Goal: Task Accomplishment & Management: Use online tool/utility

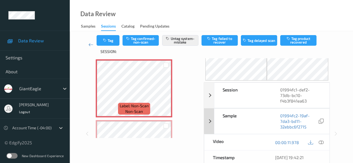
scroll to position [56, 0]
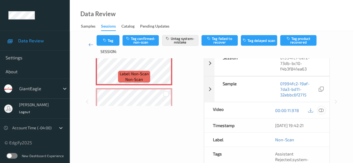
click at [289, 112] on icon at bounding box center [321, 110] width 5 height 5
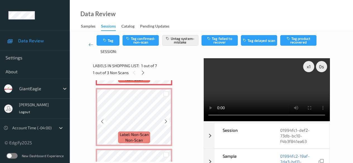
scroll to position [28, 0]
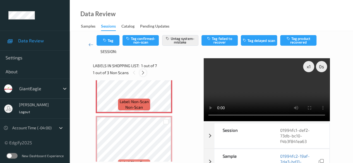
click at [145, 72] on icon at bounding box center [143, 72] width 5 height 5
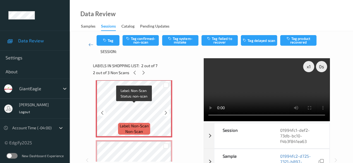
scroll to position [56, 0]
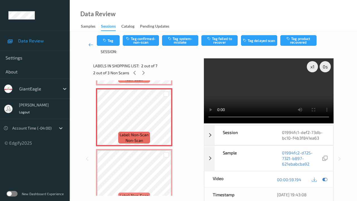
click at [204, 123] on video at bounding box center [269, 90] width 130 height 65
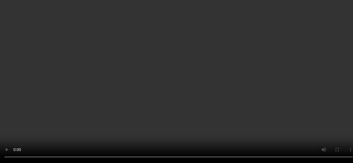
scroll to position [84, 0]
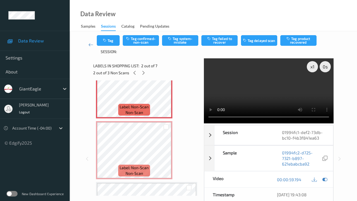
click at [204, 123] on video at bounding box center [269, 90] width 130 height 65
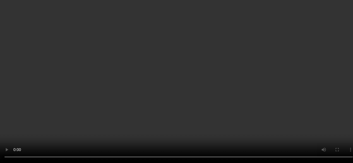
scroll to position [56, 0]
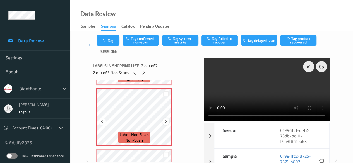
click at [166, 122] on icon at bounding box center [165, 121] width 5 height 5
click at [181, 41] on button "Tag system-mistake" at bounding box center [180, 40] width 36 height 11
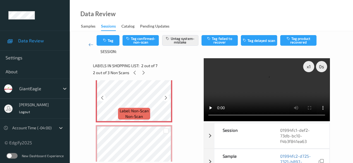
scroll to position [112, 0]
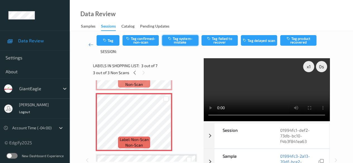
click at [184, 40] on button "Tag system-mistake" at bounding box center [180, 40] width 36 height 11
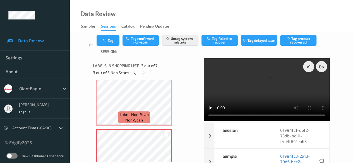
scroll to position [56, 0]
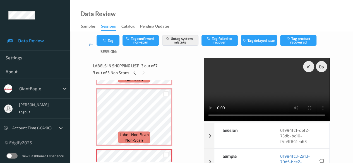
click at [90, 45] on icon at bounding box center [90, 45] width 5 height 6
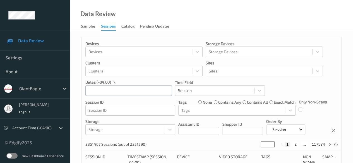
click at [132, 91] on input "text" at bounding box center [128, 90] width 86 height 11
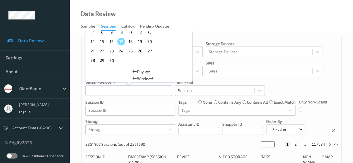
click at [104, 42] on span "15" at bounding box center [102, 42] width 8 height 8
type input "[DATE] 00:00 -> [DATE] 23:59"
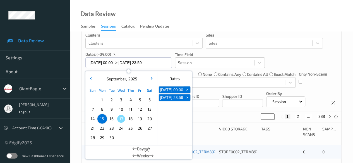
click at [289, 117] on button "2" at bounding box center [298, 116] width 6 height 5
type input "*"
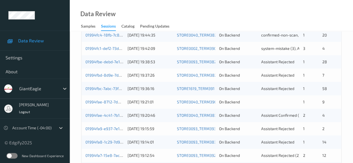
scroll to position [216, 0]
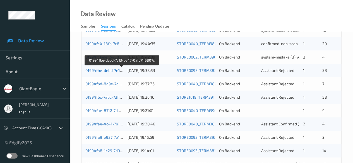
click at [98, 70] on link "01994fbe-debd-7e13-be47-0afc71f5807c" at bounding box center [121, 70] width 73 height 5
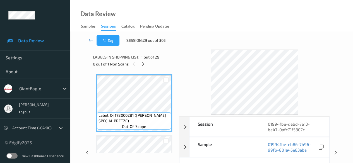
click at [93, 42] on icon at bounding box center [90, 40] width 5 height 6
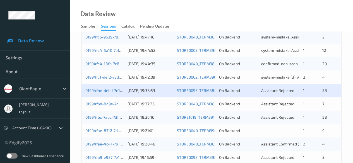
scroll to position [189, 0]
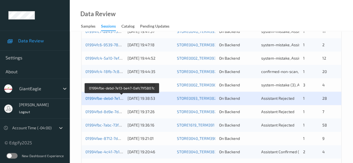
click at [110, 99] on link "01994fbe-debd-7e13-be47-0afc71f5807c" at bounding box center [121, 98] width 73 height 5
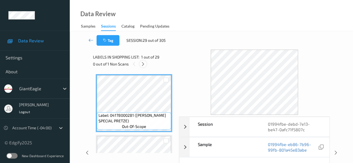
click at [144, 63] on icon at bounding box center [143, 64] width 5 height 5
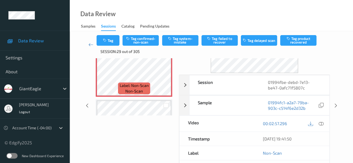
scroll to position [56, 0]
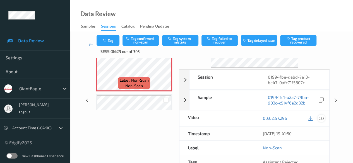
click at [289, 118] on icon at bounding box center [321, 118] width 5 height 5
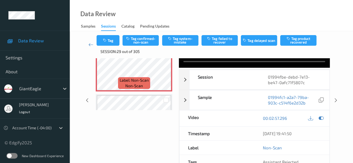
scroll to position [0, 0]
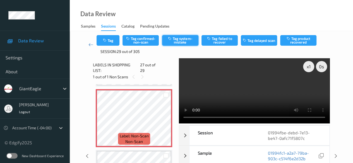
click at [181, 39] on button "Tag system-mistake" at bounding box center [180, 40] width 36 height 11
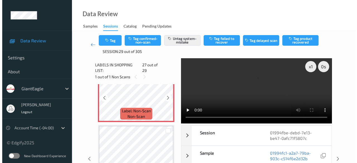
scroll to position [1634, 0]
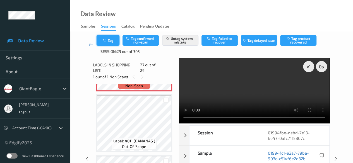
click at [107, 40] on icon "button" at bounding box center [105, 40] width 5 height 4
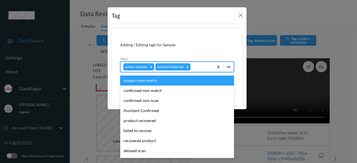
click at [228, 69] on icon at bounding box center [229, 67] width 6 height 6
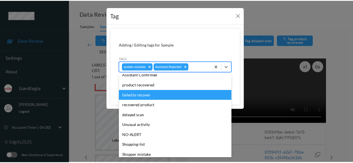
scroll to position [59, 0]
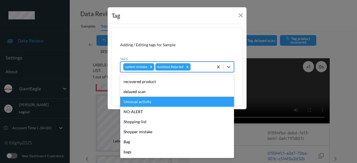
click at [163, 103] on div "Unusual activity" at bounding box center [177, 102] width 114 height 10
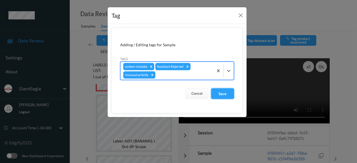
click at [223, 91] on button "Save" at bounding box center [222, 93] width 23 height 11
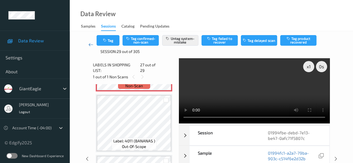
click at [89, 45] on icon at bounding box center [90, 45] width 5 height 6
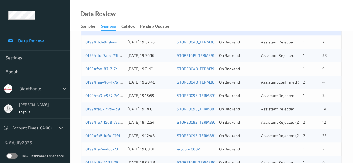
scroll to position [251, 0]
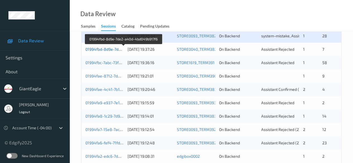
click at [108, 49] on link "01994fbd-8d9e-7de2-a40d-4bd049b917f6" at bounding box center [123, 49] width 76 height 5
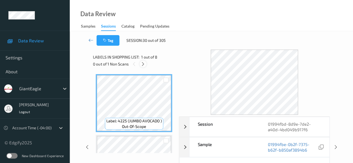
click at [144, 64] on icon at bounding box center [143, 64] width 5 height 5
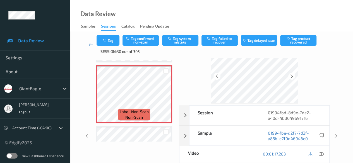
scroll to position [28, 0]
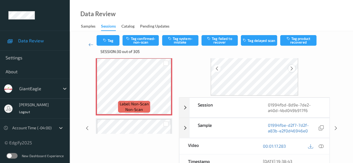
click at [289, 68] on icon at bounding box center [291, 68] width 5 height 5
click at [289, 145] on icon at bounding box center [321, 146] width 5 height 5
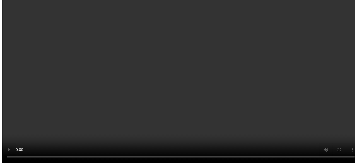
scroll to position [203, 0]
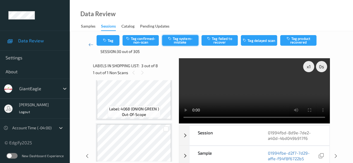
click at [186, 40] on button "Tag system-mistake" at bounding box center [180, 40] width 36 height 11
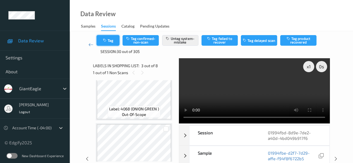
click at [112, 40] on button "Tag" at bounding box center [108, 40] width 23 height 11
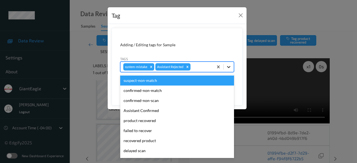
click at [230, 66] on icon at bounding box center [228, 67] width 3 height 2
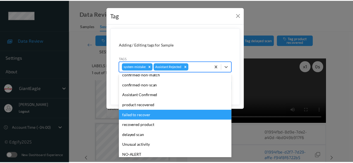
scroll to position [59, 0]
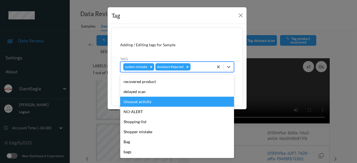
click at [154, 100] on div "Unusual activity" at bounding box center [177, 102] width 114 height 10
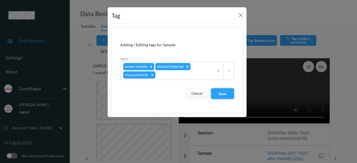
click at [225, 94] on button "Save" at bounding box center [222, 93] width 23 height 11
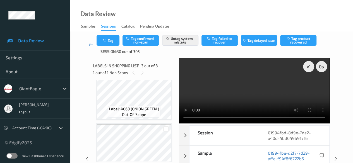
click at [89, 45] on icon at bounding box center [90, 45] width 5 height 6
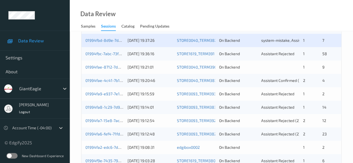
scroll to position [251, 0]
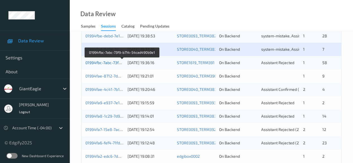
click at [94, 62] on link "01994fbc-7abc-73f9-b714-54cad490b9e1" at bounding box center [122, 62] width 74 height 5
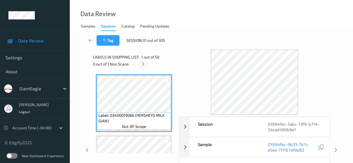
click at [143, 62] on icon at bounding box center [143, 64] width 5 height 5
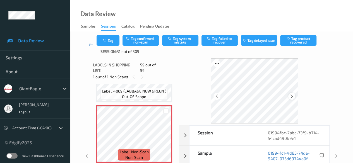
click at [289, 97] on icon at bounding box center [291, 96] width 5 height 5
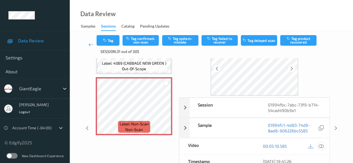
click at [289, 146] on icon at bounding box center [321, 146] width 5 height 5
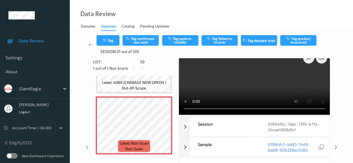
scroll to position [0, 0]
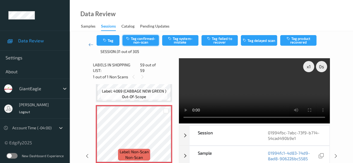
click at [146, 41] on button "Tag confirmed-non-scan" at bounding box center [140, 40] width 36 height 11
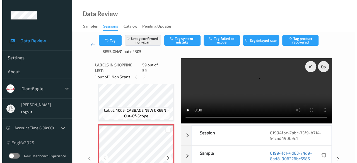
scroll to position [3480, 0]
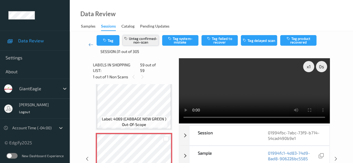
click at [142, 41] on button "Untag confirmed-non-scan" at bounding box center [140, 40] width 36 height 11
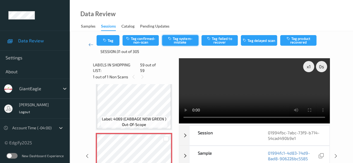
click at [171, 39] on icon "button" at bounding box center [170, 39] width 5 height 4
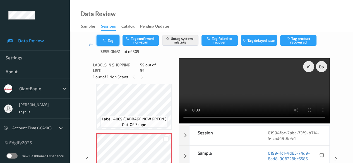
click at [106, 41] on icon "button" at bounding box center [105, 40] width 5 height 4
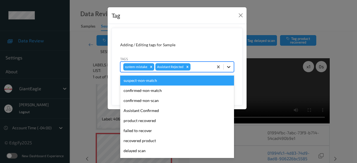
click at [231, 67] on icon at bounding box center [229, 67] width 6 height 6
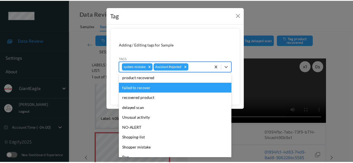
scroll to position [59, 0]
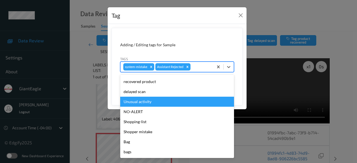
click at [163, 100] on div "Unusual activity" at bounding box center [177, 102] width 114 height 10
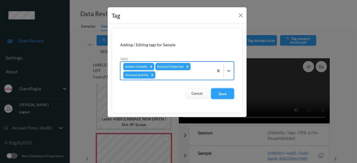
click at [228, 94] on button "Save" at bounding box center [222, 93] width 23 height 11
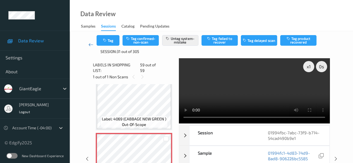
click at [93, 44] on link at bounding box center [90, 44] width 11 height 19
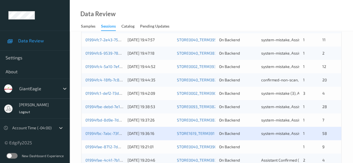
scroll to position [251, 0]
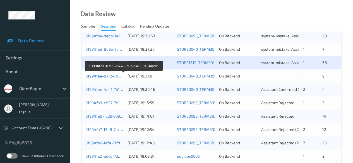
click at [112, 75] on link "01994fae-8712-7d44-8d3b-54989e840c16" at bounding box center [123, 76] width 77 height 5
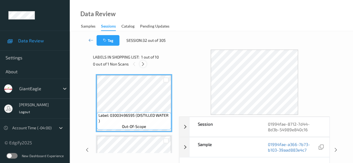
click at [143, 65] on icon at bounding box center [143, 64] width 5 height 5
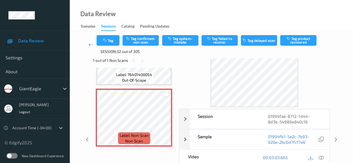
scroll to position [28, 0]
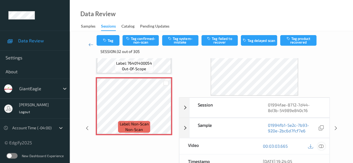
click at [289, 145] on icon at bounding box center [321, 146] width 5 height 5
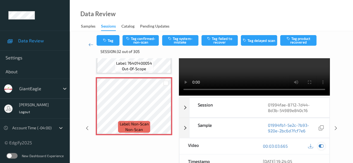
click at [289, 146] on icon at bounding box center [321, 146] width 5 height 5
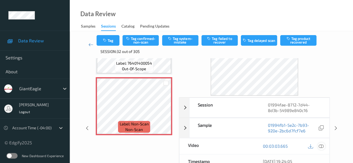
click at [289, 146] on icon at bounding box center [321, 146] width 5 height 5
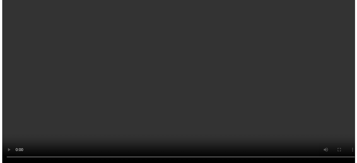
scroll to position [440, 0]
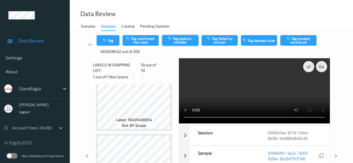
click at [183, 39] on button "Tag system-mistake" at bounding box center [180, 40] width 36 height 11
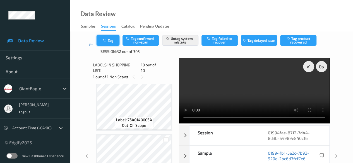
click at [115, 40] on button "Tag" at bounding box center [108, 40] width 23 height 11
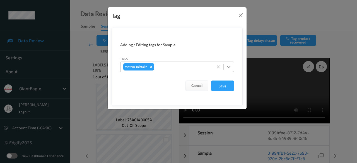
click at [229, 66] on icon at bounding box center [229, 67] width 6 height 6
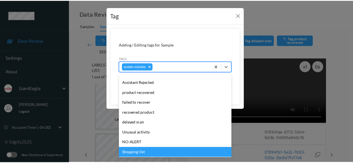
scroll to position [69, 0]
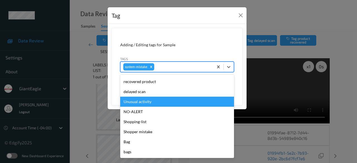
click at [150, 102] on div "Unusual activity" at bounding box center [177, 102] width 114 height 10
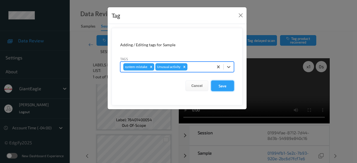
click at [221, 86] on button "Save" at bounding box center [222, 86] width 23 height 11
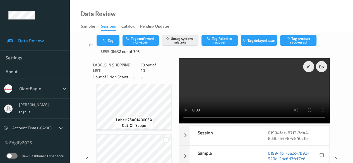
click at [90, 45] on icon at bounding box center [90, 45] width 5 height 6
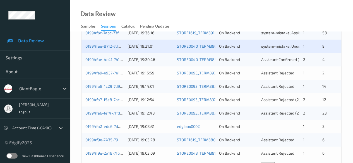
scroll to position [272, 0]
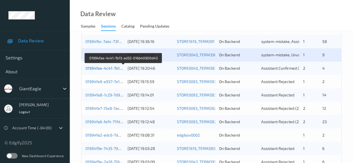
click at [106, 68] on link "01994fae-4c41-7b13-ad32-016b40900d43" at bounding box center [123, 68] width 76 height 5
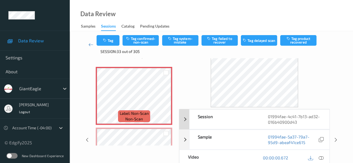
scroll to position [28, 0]
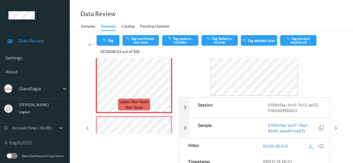
click at [289, 146] on icon at bounding box center [321, 146] width 5 height 5
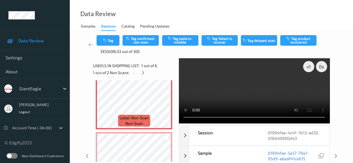
scroll to position [0, 0]
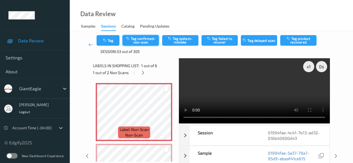
click at [143, 41] on button "Tag confirmed-non-scan" at bounding box center [140, 40] width 36 height 11
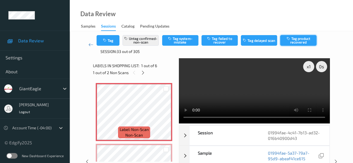
click at [289, 40] on button "Tag product recovered" at bounding box center [298, 40] width 36 height 11
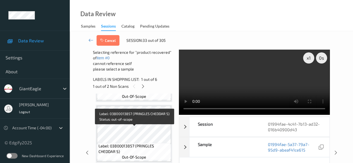
scroll to position [223, 0]
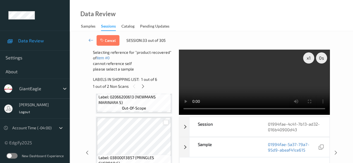
click at [167, 124] on div at bounding box center [165, 122] width 5 height 5
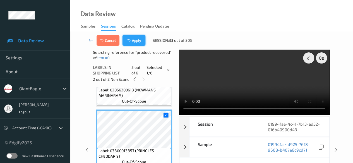
click at [136, 41] on button "Apply" at bounding box center [133, 40] width 23 height 11
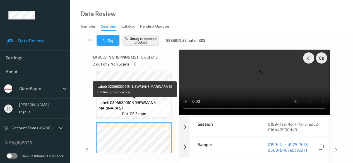
scroll to position [139, 0]
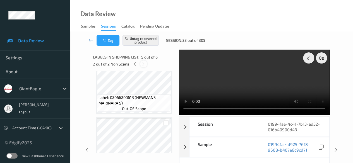
click at [143, 63] on icon at bounding box center [143, 64] width 5 height 5
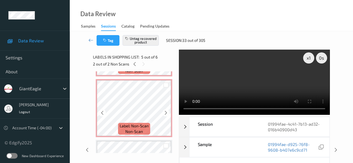
scroll to position [28, 0]
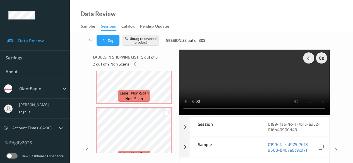
click at [133, 63] on icon at bounding box center [134, 64] width 5 height 5
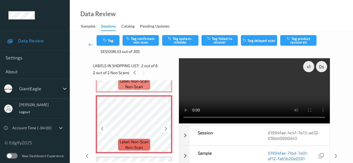
scroll to position [59, 0]
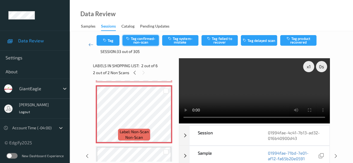
click at [145, 41] on button "Tag confirmed-non-scan" at bounding box center [140, 40] width 36 height 11
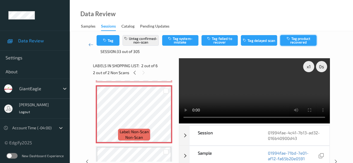
click at [289, 40] on button "Tag product recovered" at bounding box center [298, 40] width 36 height 11
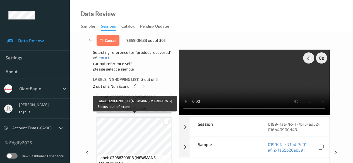
scroll to position [170, 0]
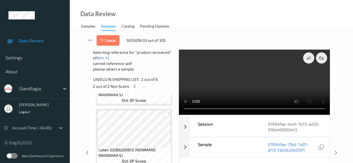
click at [165, 117] on div at bounding box center [165, 114] width 5 height 5
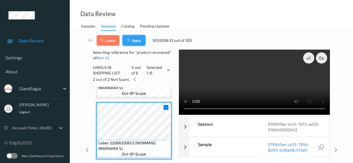
click at [138, 40] on button "Apply" at bounding box center [133, 40] width 23 height 11
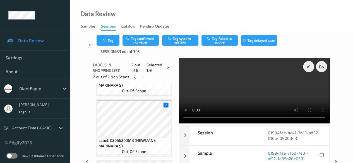
scroll to position [3, 0]
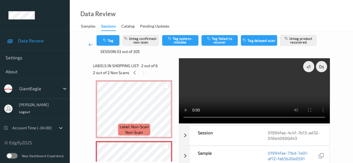
click at [93, 44] on icon at bounding box center [90, 45] width 5 height 6
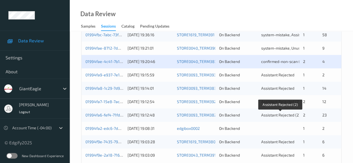
scroll to position [300, 0]
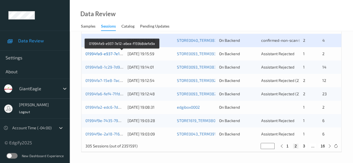
click at [113, 54] on link "01994fa9-e937-7e12-a6ea-f159b8defa9a" at bounding box center [122, 53] width 74 height 5
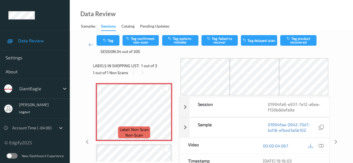
click at [289, 143] on icon at bounding box center [321, 145] width 5 height 5
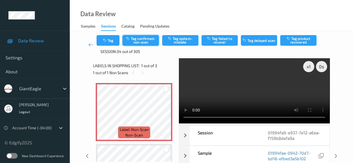
click at [138, 38] on button "Tag confirmed-non-scan" at bounding box center [140, 40] width 36 height 11
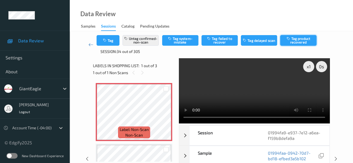
click at [289, 39] on button "Tag product recovered" at bounding box center [298, 40] width 36 height 11
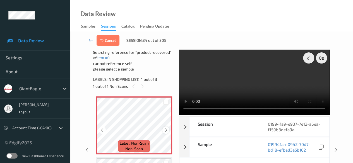
click at [166, 130] on icon at bounding box center [165, 130] width 5 height 5
click at [165, 131] on icon at bounding box center [165, 130] width 5 height 5
click at [166, 129] on icon at bounding box center [165, 130] width 5 height 5
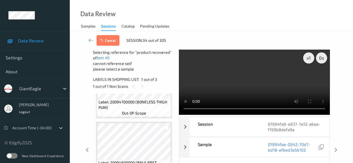
scroll to position [103, 0]
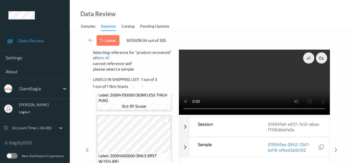
click at [166, 120] on div at bounding box center [165, 120] width 5 height 5
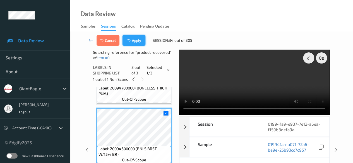
click at [134, 39] on button "Apply" at bounding box center [133, 40] width 23 height 11
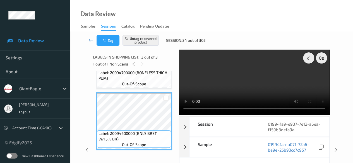
click at [90, 39] on icon at bounding box center [90, 40] width 5 height 6
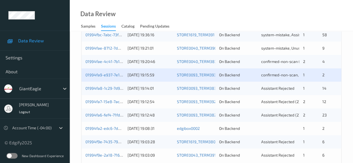
scroll to position [300, 0]
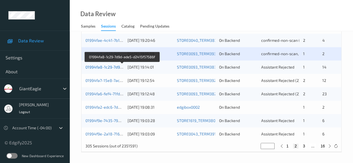
click at [115, 66] on link "01994fa8-1c29-7d9d-ade5-d2415f57586f" at bounding box center [122, 67] width 74 height 5
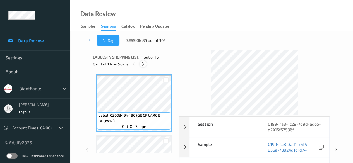
click at [143, 65] on icon at bounding box center [143, 64] width 5 height 5
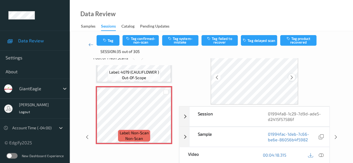
scroll to position [28, 0]
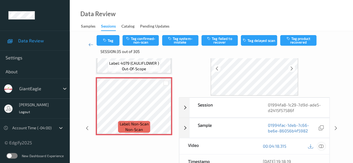
click at [289, 145] on icon at bounding box center [321, 146] width 5 height 5
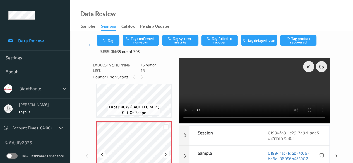
scroll to position [833, 0]
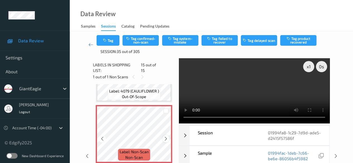
click at [166, 136] on icon at bounding box center [165, 138] width 5 height 5
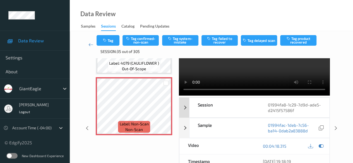
scroll to position [0, 0]
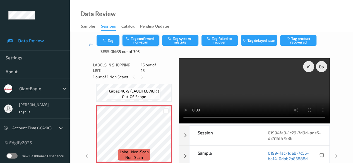
click at [144, 41] on button "Tag confirmed-non-scan" at bounding box center [140, 40] width 36 height 11
click at [89, 42] on icon at bounding box center [90, 45] width 5 height 6
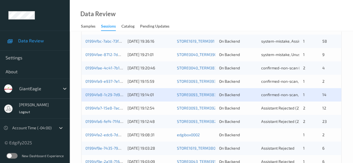
scroll to position [300, 0]
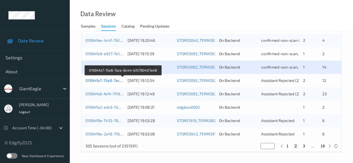
click at [109, 79] on link "01994fa7-15e8-7ace-8c44-b15790407a48" at bounding box center [123, 80] width 76 height 5
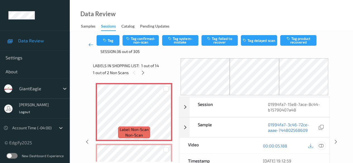
click at [289, 144] on icon at bounding box center [321, 145] width 5 height 5
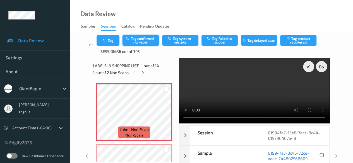
click at [145, 38] on button "Tag confirmed-non-scan" at bounding box center [140, 40] width 36 height 11
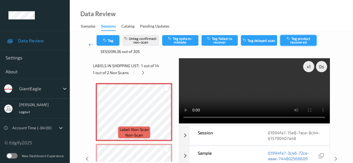
click at [289, 42] on button "Tag product recovered" at bounding box center [298, 40] width 36 height 11
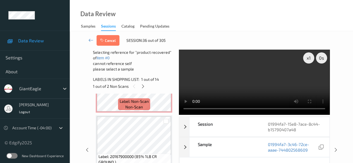
scroll to position [112, 0]
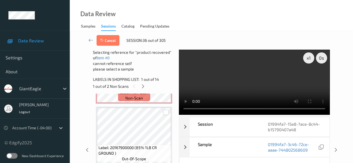
click at [166, 113] on div at bounding box center [165, 112] width 5 height 5
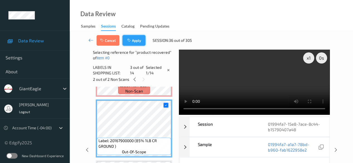
click at [134, 41] on button "Apply" at bounding box center [133, 40] width 23 height 11
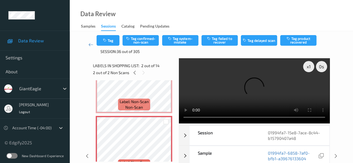
scroll to position [28, 0]
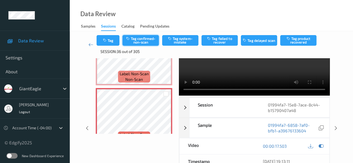
click at [141, 40] on button "Tag confirmed-non-scan" at bounding box center [140, 40] width 36 height 11
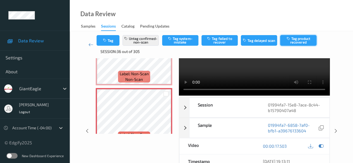
click at [289, 41] on button "Tag product recovered" at bounding box center [298, 40] width 36 height 11
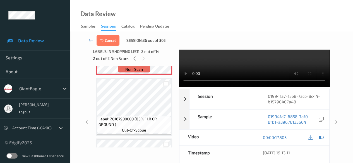
scroll to position [112, 0]
click at [166, 86] on div at bounding box center [165, 84] width 5 height 5
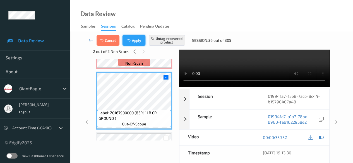
click at [138, 43] on button "Apply" at bounding box center [133, 40] width 23 height 11
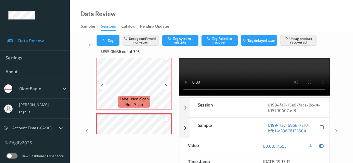
scroll to position [0, 0]
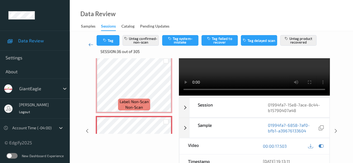
click at [89, 45] on icon at bounding box center [90, 45] width 5 height 6
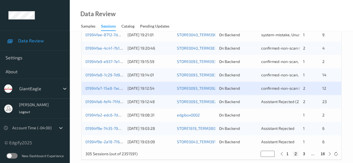
scroll to position [300, 0]
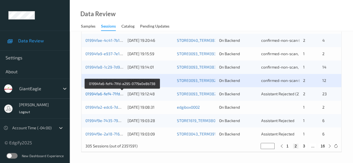
click at [93, 93] on link "01994fa6-fef4-71fd-a295-0779a0e8b738" at bounding box center [121, 93] width 73 height 5
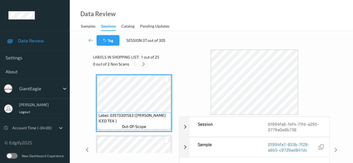
click at [143, 64] on icon at bounding box center [143, 64] width 5 height 5
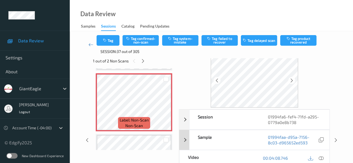
scroll to position [28, 0]
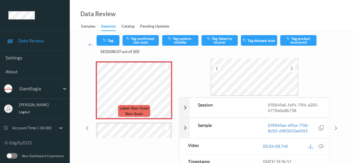
click at [289, 146] on icon at bounding box center [321, 146] width 5 height 5
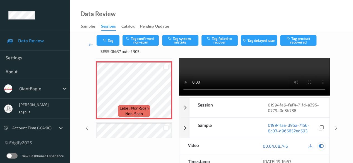
click at [289, 146] on icon at bounding box center [321, 146] width 5 height 5
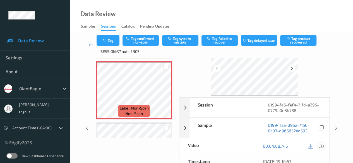
click at [289, 145] on icon at bounding box center [321, 146] width 5 height 5
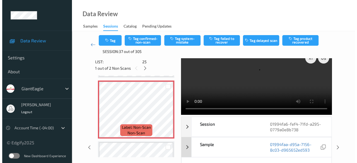
scroll to position [0, 0]
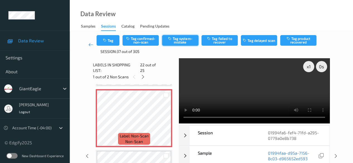
click at [175, 40] on button "Tag system-mistake" at bounding box center [180, 40] width 36 height 11
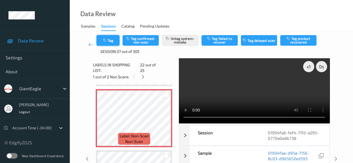
click at [114, 41] on button "Tag" at bounding box center [108, 40] width 23 height 11
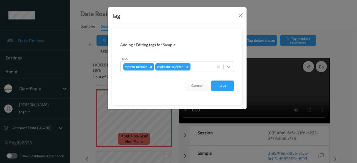
click at [230, 67] on icon at bounding box center [229, 67] width 6 height 6
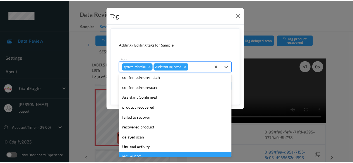
scroll to position [54, 0]
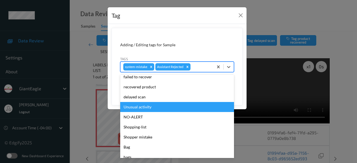
click at [160, 108] on div "Unusual activity" at bounding box center [177, 107] width 114 height 10
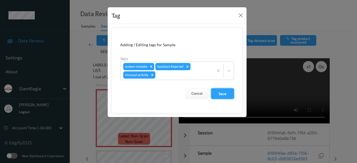
click at [220, 92] on button "Save" at bounding box center [222, 93] width 23 height 11
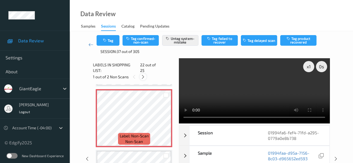
click at [144, 74] on icon at bounding box center [143, 76] width 5 height 5
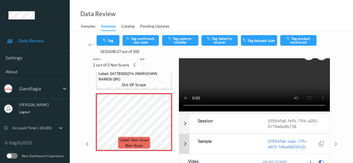
scroll to position [0, 0]
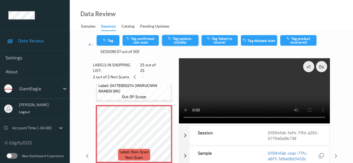
click at [178, 42] on button "Tag system-mistake" at bounding box center [180, 40] width 36 height 11
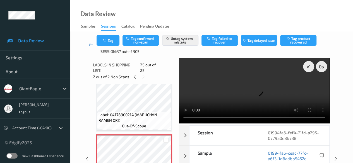
scroll to position [1413, 0]
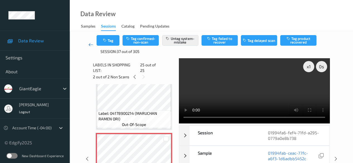
click at [92, 46] on icon at bounding box center [90, 45] width 5 height 6
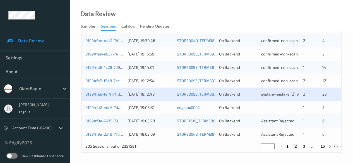
scroll to position [300, 0]
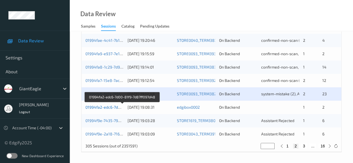
click at [107, 106] on link "01994fa2-edc6-7d00-81f9-7d87ff097d48" at bounding box center [121, 107] width 73 height 5
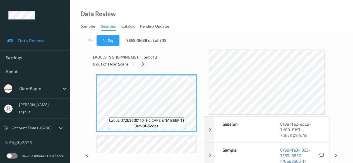
click at [144, 66] on icon at bounding box center [143, 64] width 5 height 5
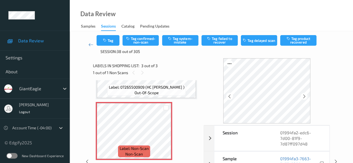
scroll to position [103, 0]
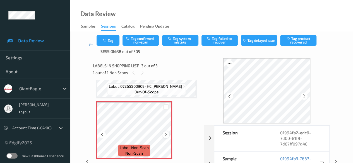
click at [166, 134] on icon at bounding box center [165, 134] width 5 height 5
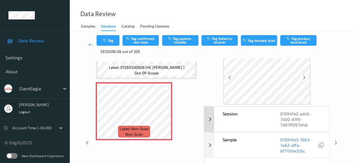
scroll to position [28, 0]
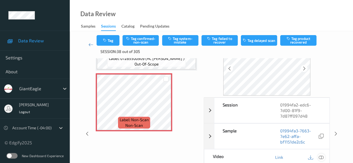
click at [289, 155] on icon at bounding box center [321, 157] width 5 height 5
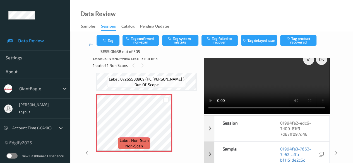
scroll to position [0, 0]
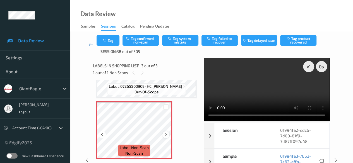
click at [165, 133] on icon at bounding box center [165, 134] width 5 height 5
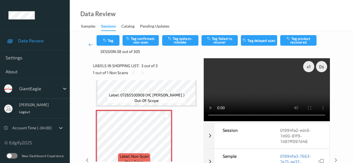
scroll to position [103, 0]
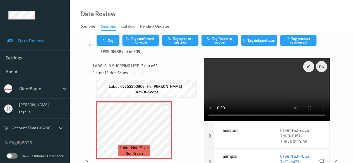
click at [148, 40] on button "Tag confirmed-non-scan" at bounding box center [140, 40] width 36 height 11
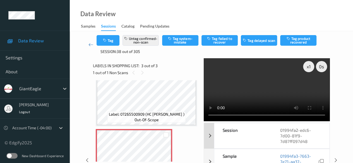
click at [260, 135] on div "Session" at bounding box center [242, 135] width 57 height 25
click at [144, 38] on button "Untag confirmed-non-scan" at bounding box center [140, 40] width 36 height 11
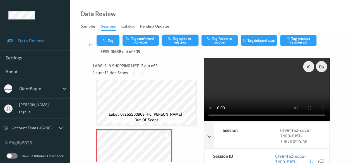
click at [178, 42] on button "Tag system-mistake" at bounding box center [180, 40] width 36 height 11
click at [90, 45] on icon at bounding box center [90, 45] width 5 height 6
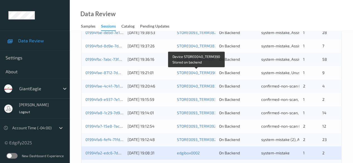
scroll to position [300, 0]
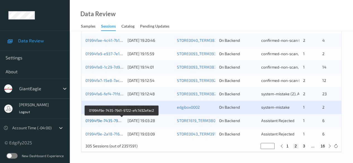
click at [101, 121] on link "01994f9e-7435-79d1-9722-efc7d32efac2" at bounding box center [121, 120] width 73 height 5
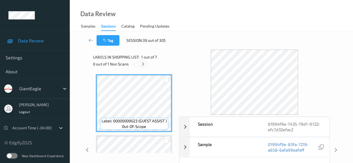
click at [144, 64] on icon at bounding box center [143, 64] width 5 height 5
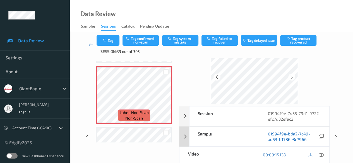
scroll to position [28, 0]
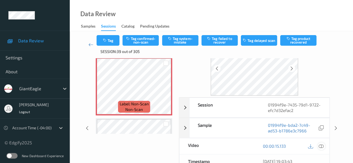
click at [289, 145] on icon at bounding box center [321, 146] width 5 height 5
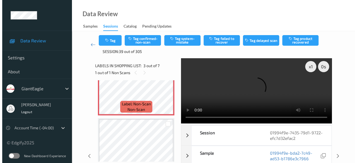
scroll to position [119, 0]
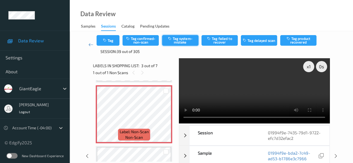
click at [180, 43] on button "Tag system-mistake" at bounding box center [180, 40] width 36 height 11
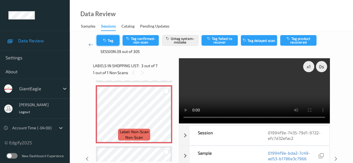
click at [107, 41] on icon "button" at bounding box center [105, 40] width 5 height 4
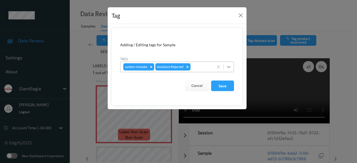
click at [227, 68] on icon at bounding box center [229, 67] width 6 height 6
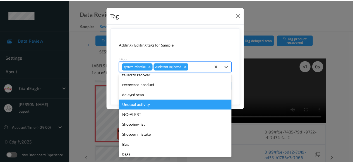
scroll to position [59, 0]
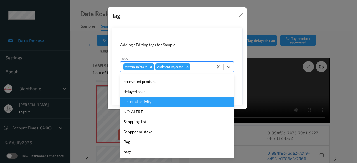
click at [161, 102] on div "Unusual activity" at bounding box center [177, 102] width 114 height 10
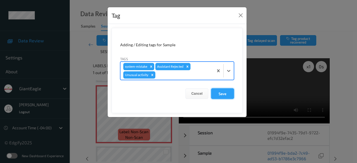
click at [223, 93] on button "Save" at bounding box center [222, 93] width 23 height 11
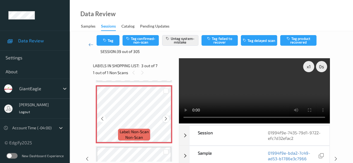
click at [165, 120] on icon at bounding box center [165, 118] width 5 height 5
click at [165, 119] on icon at bounding box center [165, 118] width 5 height 5
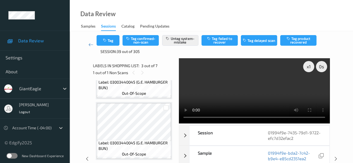
scroll to position [347, 0]
click at [89, 45] on icon at bounding box center [90, 45] width 5 height 6
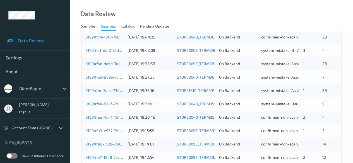
scroll to position [300, 0]
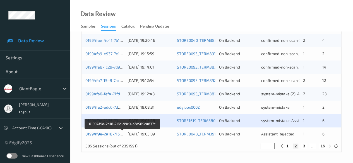
click at [107, 134] on link "01994f9e-2a18-716c-99c0-c2d589c4637c" at bounding box center [122, 134] width 74 height 5
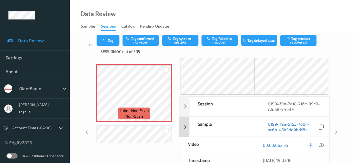
scroll to position [28, 0]
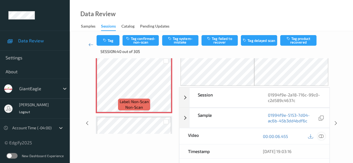
click at [289, 137] on icon at bounding box center [321, 136] width 5 height 5
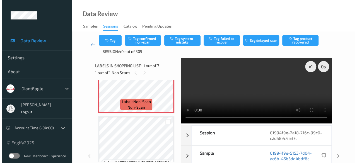
scroll to position [0, 0]
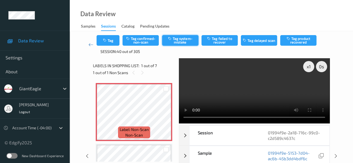
click at [180, 40] on button "Tag system-mistake" at bounding box center [180, 40] width 36 height 11
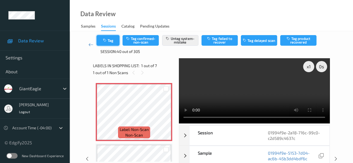
click at [114, 43] on button "Tag" at bounding box center [108, 40] width 23 height 11
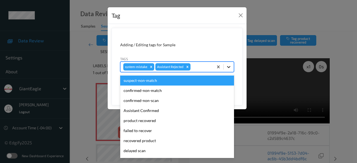
click at [230, 67] on icon at bounding box center [229, 67] width 6 height 6
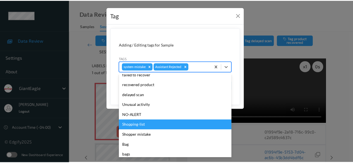
scroll to position [59, 0]
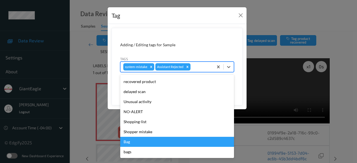
click at [165, 139] on div "Bag" at bounding box center [177, 142] width 114 height 10
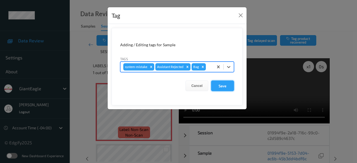
click at [225, 85] on button "Save" at bounding box center [222, 86] width 23 height 11
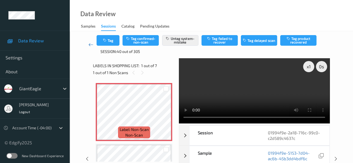
click at [90, 46] on icon at bounding box center [90, 45] width 5 height 6
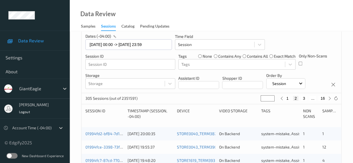
scroll to position [21, 0]
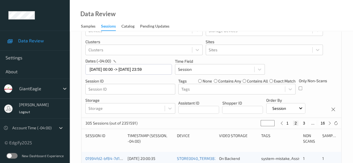
click at [289, 125] on button "3" at bounding box center [304, 123] width 6 height 5
type input "*"
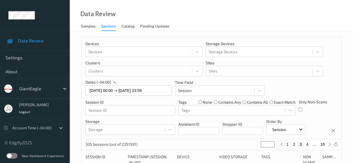
click at [289, 144] on button "4" at bounding box center [307, 144] width 6 height 5
type input "*"
click at [289, 145] on button "5" at bounding box center [310, 144] width 6 height 5
type input "*"
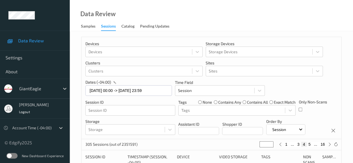
type input "*"
click at [289, 145] on button "6" at bounding box center [310, 144] width 6 height 5
type input "*"
click at [289, 145] on button "7" at bounding box center [310, 144] width 6 height 5
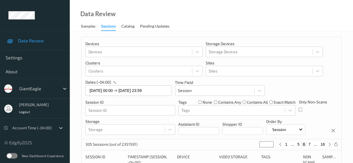
type input "*"
click at [289, 145] on button "8" at bounding box center [310, 144] width 6 height 5
type input "*"
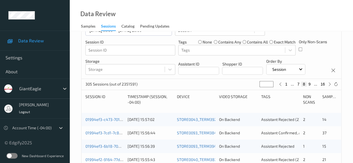
scroll to position [84, 0]
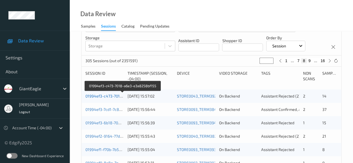
click at [105, 95] on link "01994ef3-c473-7018-a6e3-e3a8258bf155" at bounding box center [122, 96] width 75 height 5
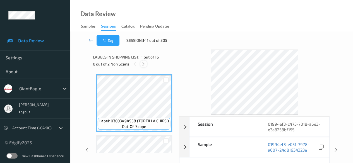
click at [143, 64] on icon at bounding box center [143, 64] width 5 height 5
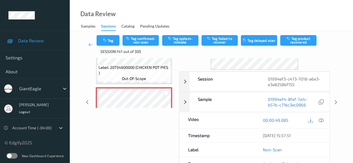
scroll to position [56, 0]
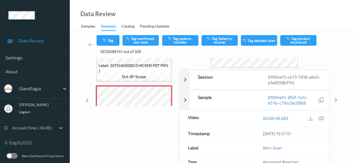
click at [289, 117] on icon at bounding box center [321, 118] width 5 height 5
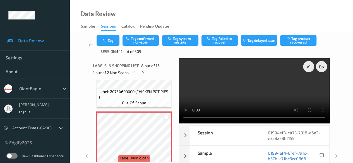
scroll to position [395, 0]
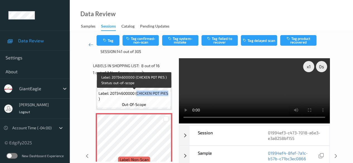
drag, startPoint x: 137, startPoint y: 94, endPoint x: 164, endPoint y: 93, distance: 26.8
click at [168, 93] on span "Label: 20734600000 (CHICKEN POT PIES )" at bounding box center [133, 96] width 71 height 11
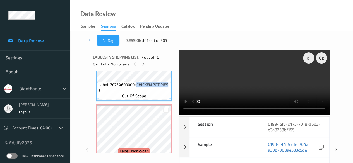
copy span "CHICKEN POT PIES"
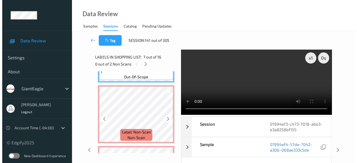
scroll to position [423, 0]
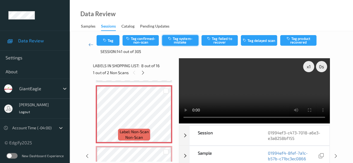
click at [186, 39] on button "Tag system-mistake" at bounding box center [180, 40] width 36 height 11
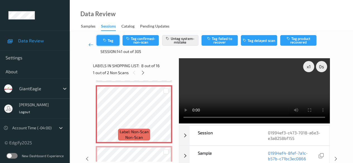
click at [112, 44] on button "Tag" at bounding box center [108, 40] width 23 height 11
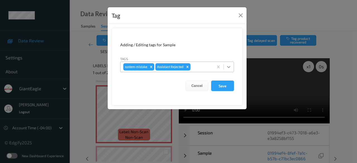
click at [228, 69] on icon at bounding box center [229, 67] width 6 height 6
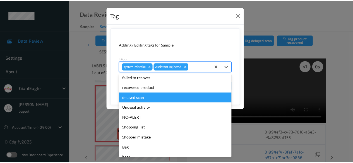
scroll to position [56, 0]
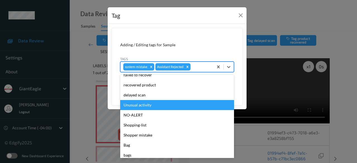
click at [165, 107] on div "Unusual activity" at bounding box center [177, 105] width 114 height 10
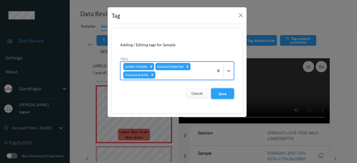
click at [229, 93] on button "Save" at bounding box center [222, 93] width 23 height 11
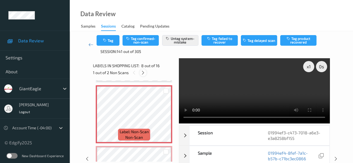
click at [144, 73] on icon at bounding box center [143, 72] width 5 height 5
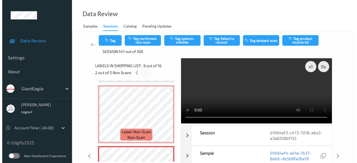
scroll to position [428, 0]
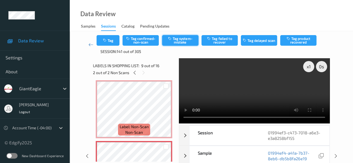
click at [180, 37] on button "Tag system-mistake" at bounding box center [180, 40] width 36 height 11
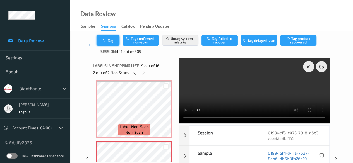
click at [104, 42] on icon "button" at bounding box center [105, 40] width 5 height 4
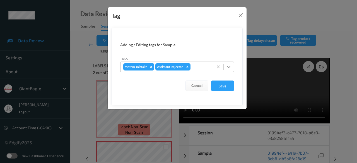
click at [227, 67] on icon at bounding box center [229, 67] width 6 height 6
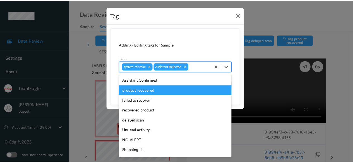
scroll to position [56, 0]
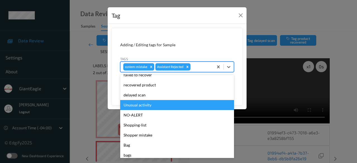
click at [158, 103] on div "Unusual activity" at bounding box center [177, 105] width 114 height 10
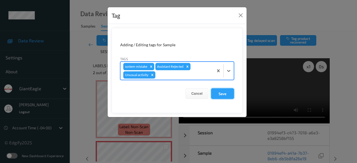
click at [221, 95] on button "Save" at bounding box center [222, 93] width 23 height 11
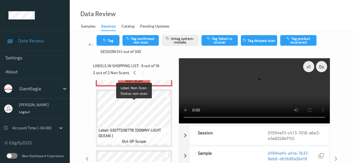
scroll to position [568, 0]
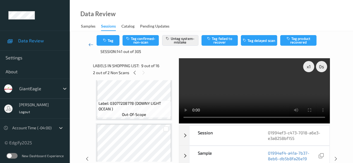
click at [91, 46] on icon at bounding box center [90, 45] width 5 height 6
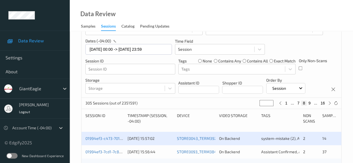
scroll to position [112, 0]
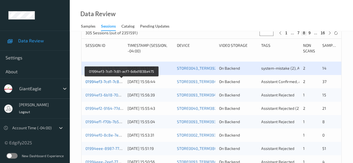
click at [114, 83] on link "01994ef3-7cd1-7c81-acf7-6dbd1838a475" at bounding box center [121, 81] width 73 height 5
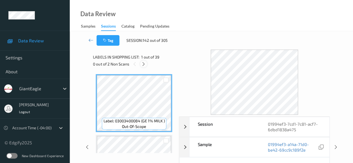
click at [146, 63] on icon at bounding box center [143, 64] width 5 height 5
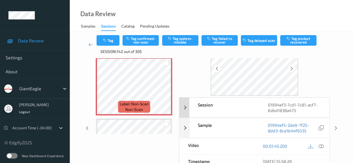
scroll to position [56, 0]
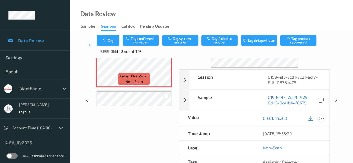
click at [289, 118] on icon at bounding box center [321, 118] width 5 height 5
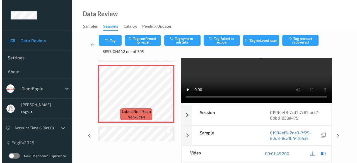
scroll to position [0, 0]
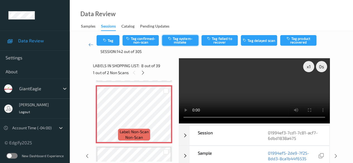
click at [179, 42] on button "Tag system-mistake" at bounding box center [180, 40] width 36 height 11
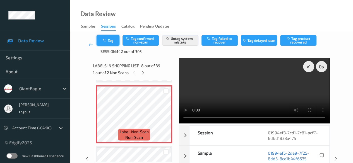
click at [109, 42] on button "Tag" at bounding box center [108, 40] width 23 height 11
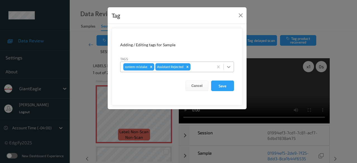
click at [229, 66] on icon at bounding box center [229, 67] width 6 height 6
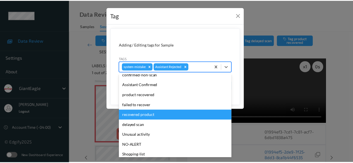
scroll to position [56, 0]
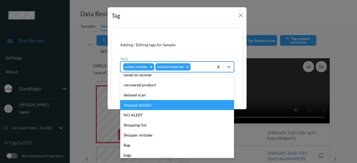
click at [154, 105] on div "Unusual activity" at bounding box center [177, 105] width 114 height 10
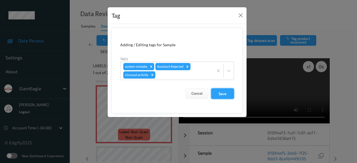
click at [228, 93] on button "Save" at bounding box center [222, 93] width 23 height 11
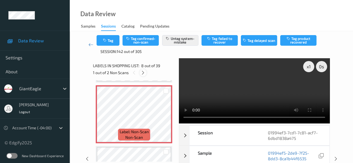
click at [143, 75] on icon at bounding box center [143, 72] width 5 height 5
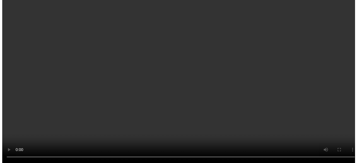
scroll to position [2126, 0]
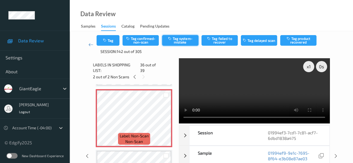
click at [181, 41] on button "Tag system-mistake" at bounding box center [180, 40] width 36 height 11
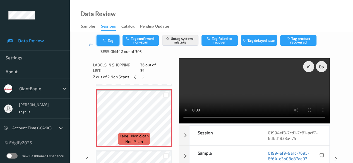
click at [112, 41] on button "Tag" at bounding box center [108, 40] width 23 height 11
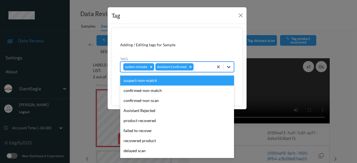
click at [227, 66] on icon at bounding box center [229, 67] width 6 height 6
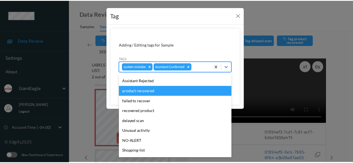
scroll to position [59, 0]
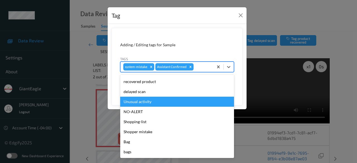
click at [149, 104] on div "Unusual activity" at bounding box center [177, 102] width 114 height 10
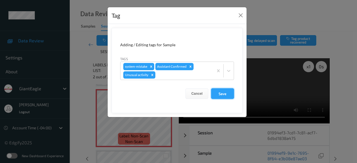
click at [226, 95] on button "Save" at bounding box center [222, 93] width 23 height 11
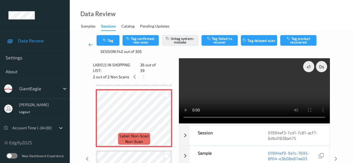
click at [89, 45] on icon at bounding box center [90, 45] width 5 height 6
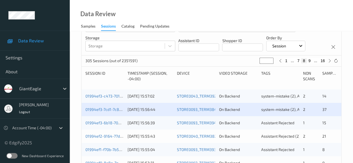
scroll to position [112, 0]
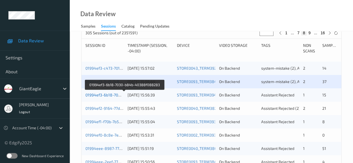
click at [114, 95] on link "01994ef3-6b18-7030-b84b-40388f088283" at bounding box center [124, 95] width 78 height 5
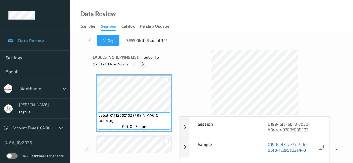
click at [143, 64] on icon at bounding box center [143, 64] width 5 height 5
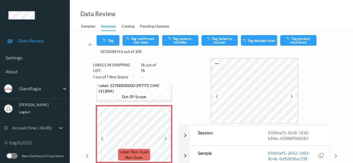
click at [166, 137] on icon at bounding box center [165, 138] width 5 height 5
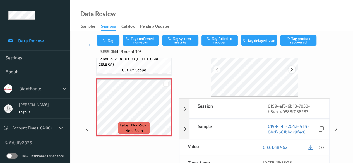
scroll to position [28, 0]
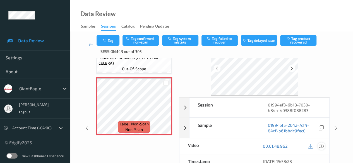
click at [289, 145] on icon at bounding box center [321, 146] width 5 height 5
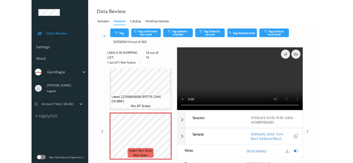
scroll to position [860, 0]
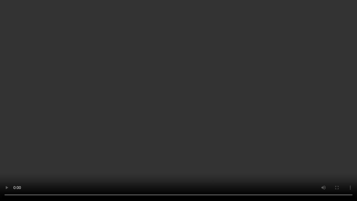
click at [255, 155] on video at bounding box center [178, 100] width 357 height 201
click at [245, 155] on video at bounding box center [178, 100] width 357 height 201
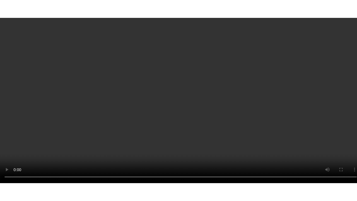
scroll to position [894, 0]
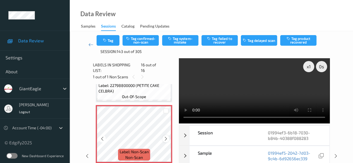
click at [165, 137] on div at bounding box center [165, 138] width 7 height 7
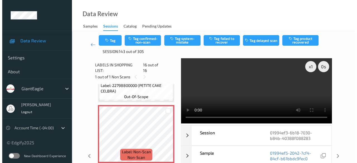
scroll to position [860, 0]
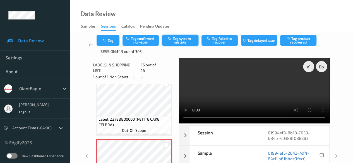
click at [183, 39] on button "Tag system-mistake" at bounding box center [180, 40] width 36 height 11
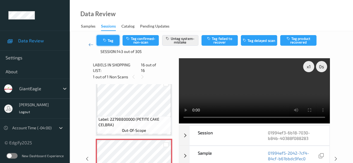
click at [108, 41] on button "Tag" at bounding box center [108, 40] width 23 height 11
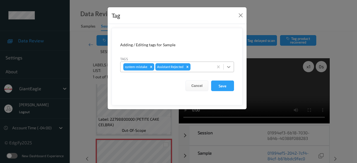
click at [230, 66] on icon at bounding box center [228, 67] width 3 height 2
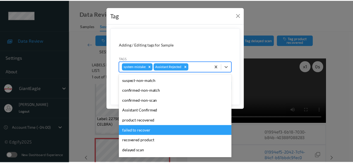
scroll to position [59, 0]
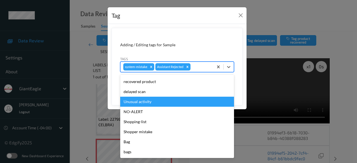
click at [151, 103] on div "Unusual activity" at bounding box center [177, 102] width 114 height 10
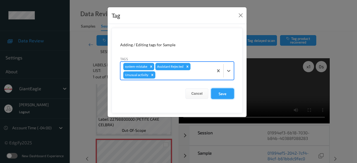
click at [223, 93] on button "Save" at bounding box center [222, 93] width 23 height 11
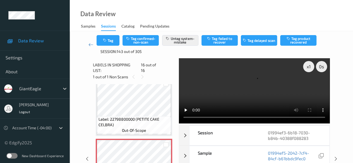
scroll to position [832, 0]
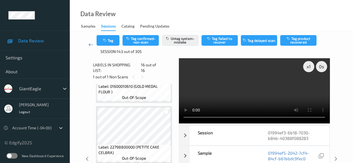
click at [90, 47] on link at bounding box center [90, 44] width 11 height 19
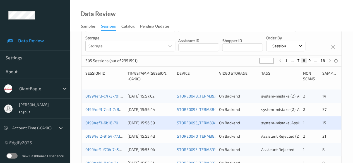
scroll to position [139, 0]
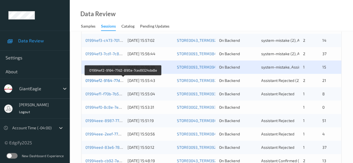
click at [111, 80] on link "01994ef2-9164-77d2-890a-7ced9324da8e" at bounding box center [123, 80] width 76 height 5
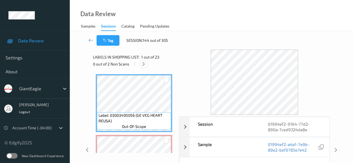
click at [143, 64] on icon at bounding box center [143, 64] width 5 height 5
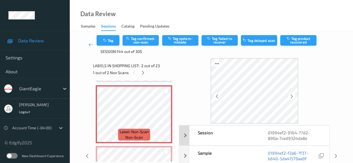
scroll to position [28, 0]
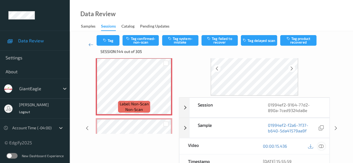
click at [289, 147] on icon at bounding box center [321, 146] width 5 height 5
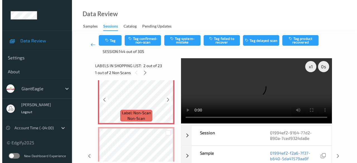
scroll to position [86, 0]
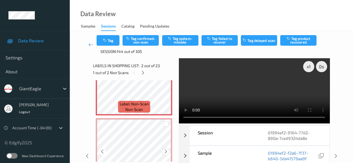
click at [165, 152] on icon at bounding box center [165, 151] width 5 height 5
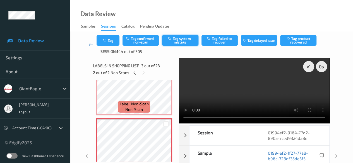
click at [178, 39] on button "Tag system-mistake" at bounding box center [180, 40] width 36 height 11
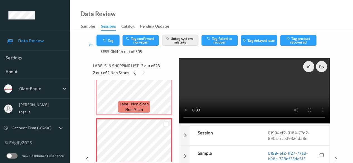
click at [110, 43] on button "Tag" at bounding box center [108, 40] width 23 height 11
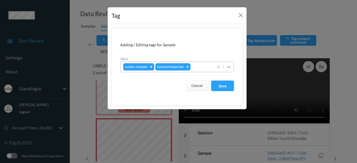
click at [227, 68] on icon at bounding box center [229, 67] width 6 height 6
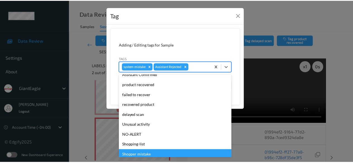
scroll to position [56, 0]
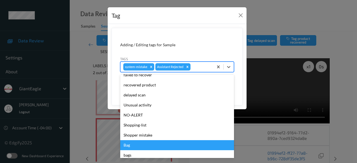
click at [145, 143] on div "Bag" at bounding box center [177, 145] width 114 height 10
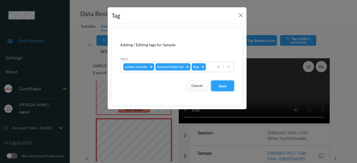
click at [220, 85] on button "Save" at bounding box center [222, 86] width 23 height 11
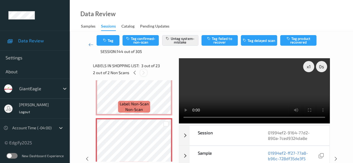
click at [144, 72] on icon at bounding box center [143, 72] width 5 height 5
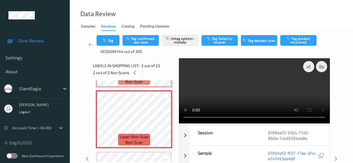
scroll to position [86, 0]
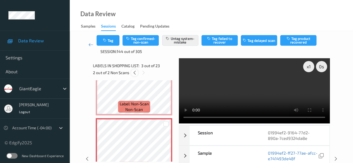
click at [133, 73] on icon at bounding box center [134, 72] width 5 height 5
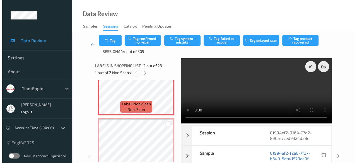
scroll to position [3, 0]
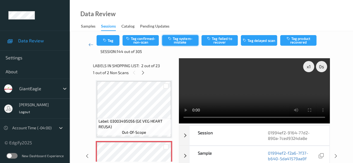
click at [180, 38] on button "Tag system-mistake" at bounding box center [180, 40] width 36 height 11
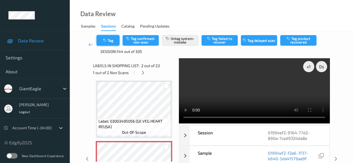
click at [108, 42] on button "Tag" at bounding box center [108, 40] width 23 height 11
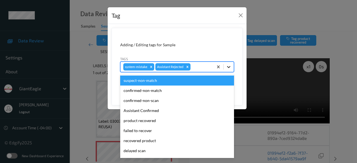
click at [229, 66] on icon at bounding box center [229, 67] width 6 height 6
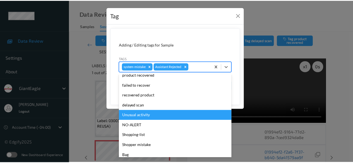
scroll to position [59, 0]
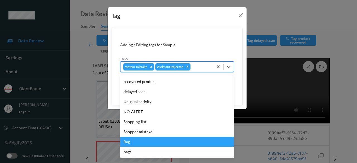
click at [149, 143] on div "Bag" at bounding box center [177, 142] width 114 height 10
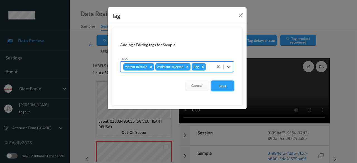
click at [218, 86] on button "Save" at bounding box center [222, 86] width 23 height 11
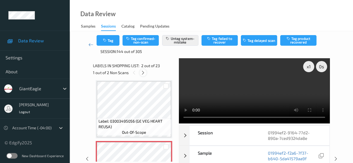
click at [142, 73] on icon at bounding box center [143, 72] width 5 height 5
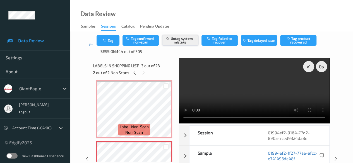
click at [185, 40] on button "Untag system-mistake" at bounding box center [180, 40] width 36 height 11
click at [113, 40] on button "Tag" at bounding box center [108, 40] width 23 height 11
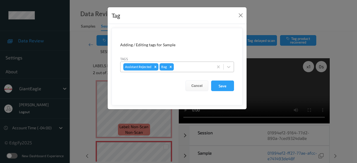
click at [171, 67] on icon "Remove Bag" at bounding box center [171, 67] width 2 height 2
click at [221, 86] on button "Save" at bounding box center [222, 86] width 23 height 11
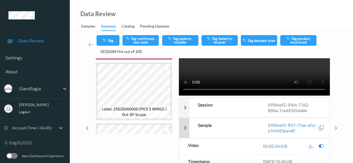
scroll to position [0, 0]
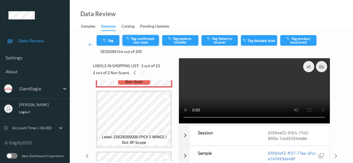
click at [144, 43] on button "Tag confirmed-non-scan" at bounding box center [140, 40] width 36 height 11
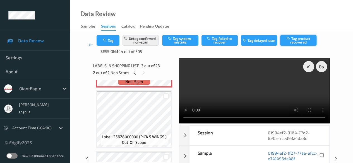
click at [289, 40] on button "Tag product recovered" at bounding box center [298, 40] width 36 height 11
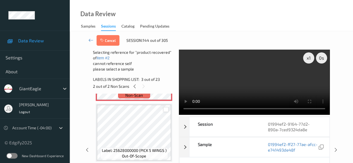
click at [165, 111] on div at bounding box center [165, 109] width 5 height 5
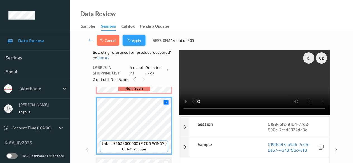
click at [137, 44] on button "Apply" at bounding box center [133, 40] width 23 height 11
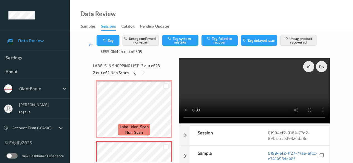
click at [90, 45] on icon at bounding box center [90, 45] width 5 height 6
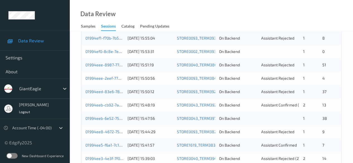
scroll to position [139, 0]
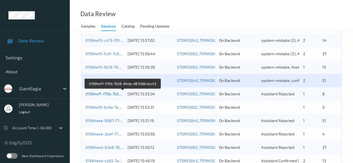
click at [107, 93] on link "01994ef1-f70b-7b58-84da-d87c68cdcc43" at bounding box center [122, 93] width 75 height 5
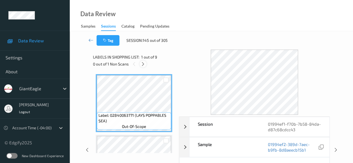
click at [144, 64] on icon at bounding box center [143, 64] width 5 height 5
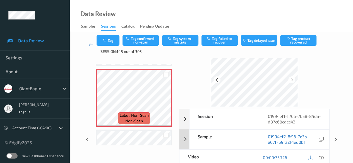
scroll to position [28, 0]
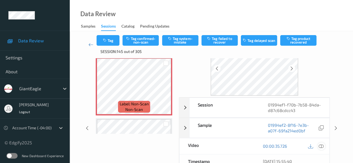
click at [289, 146] on icon at bounding box center [321, 146] width 5 height 5
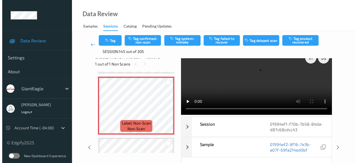
scroll to position [0, 0]
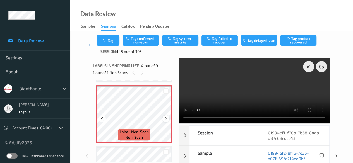
click at [167, 119] on icon at bounding box center [165, 118] width 5 height 5
click at [181, 40] on button "Tag system-mistake" at bounding box center [180, 40] width 36 height 11
click at [110, 44] on button "Tag" at bounding box center [108, 40] width 23 height 11
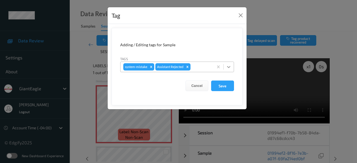
click at [231, 67] on icon at bounding box center [229, 67] width 6 height 6
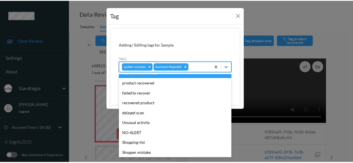
scroll to position [59, 0]
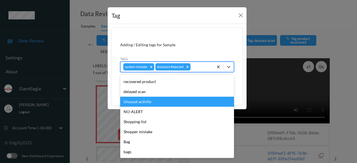
click at [153, 103] on div "Unusual activity" at bounding box center [177, 102] width 114 height 10
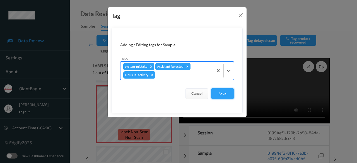
click at [226, 95] on button "Save" at bounding box center [222, 93] width 23 height 11
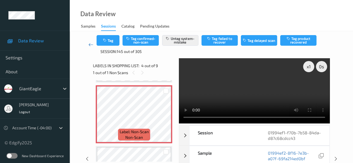
click at [91, 46] on icon at bounding box center [90, 45] width 5 height 6
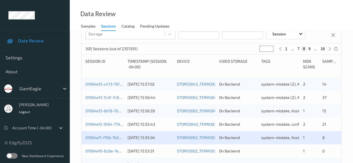
scroll to position [195, 0]
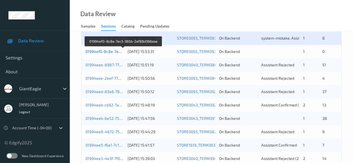
click at [110, 50] on link "01994ef0-8c8e-7ec3-965b-2af88d366aae" at bounding box center [123, 51] width 76 height 5
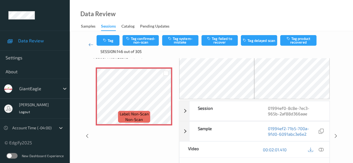
scroll to position [28, 0]
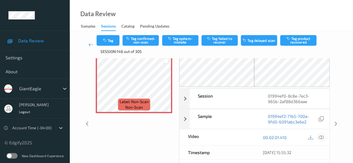
click at [289, 137] on icon at bounding box center [321, 137] width 5 height 5
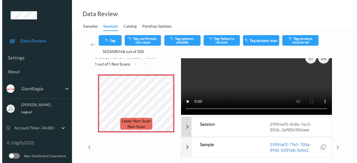
scroll to position [0, 0]
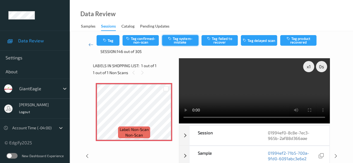
click at [182, 41] on button "Tag system-mistake" at bounding box center [180, 40] width 36 height 11
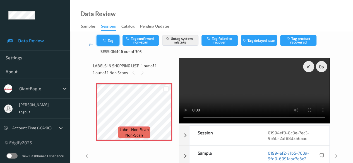
click at [111, 40] on button "Tag" at bounding box center [108, 40] width 23 height 11
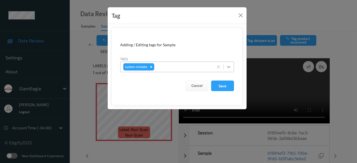
click at [230, 69] on icon at bounding box center [229, 67] width 6 height 6
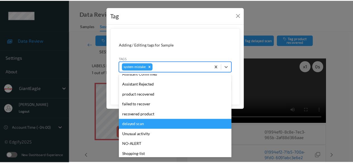
scroll to position [69, 0]
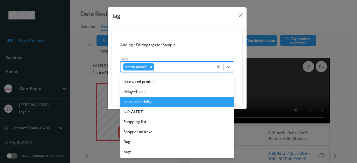
click at [151, 104] on div "Unusual activity" at bounding box center [177, 102] width 114 height 10
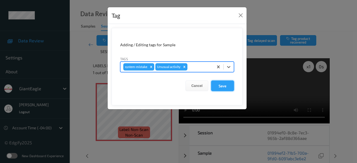
click at [224, 88] on button "Save" at bounding box center [222, 86] width 23 height 11
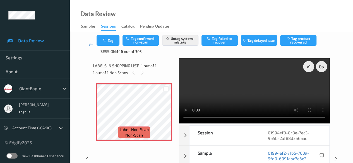
click at [91, 45] on icon at bounding box center [90, 45] width 5 height 6
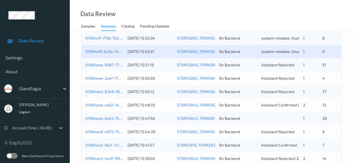
scroll to position [167, 0]
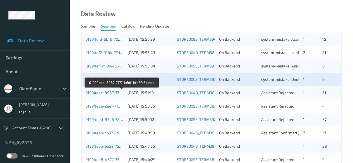
click at [101, 93] on link "01994eee-8987-7777-b6df-bfd6fc61abcb" at bounding box center [121, 92] width 73 height 5
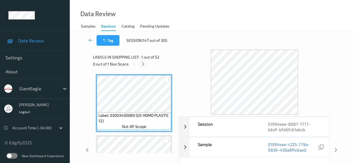
click at [145, 65] on icon at bounding box center [143, 64] width 5 height 5
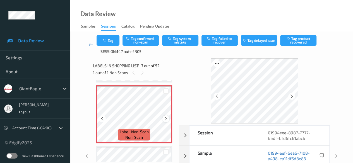
click at [166, 120] on icon at bounding box center [165, 118] width 5 height 5
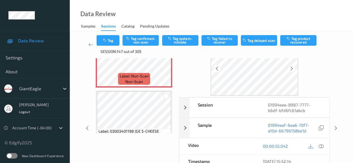
scroll to position [363, 0]
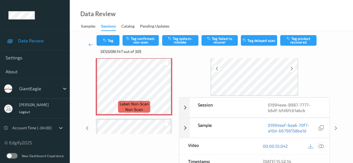
click at [289, 147] on icon at bounding box center [321, 146] width 5 height 5
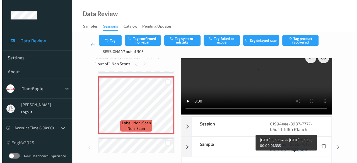
scroll to position [0, 0]
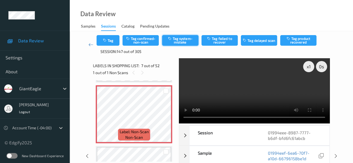
click at [184, 39] on button "Tag system-mistake" at bounding box center [180, 40] width 36 height 11
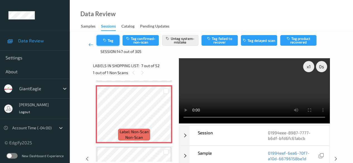
click at [109, 42] on button "Tag" at bounding box center [108, 40] width 23 height 11
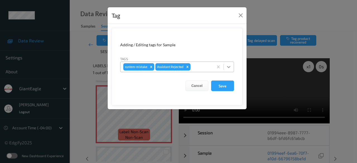
click at [230, 67] on icon at bounding box center [229, 67] width 6 height 6
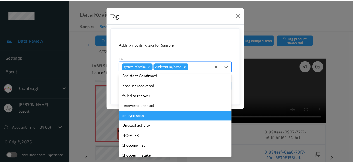
scroll to position [59, 0]
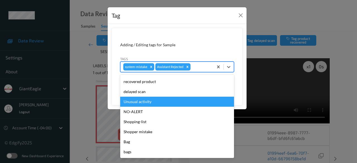
click at [179, 102] on div "Unusual activity" at bounding box center [177, 102] width 114 height 10
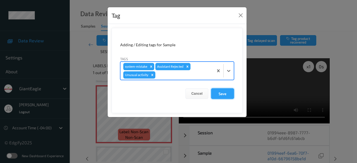
click at [226, 94] on button "Save" at bounding box center [222, 93] width 23 height 11
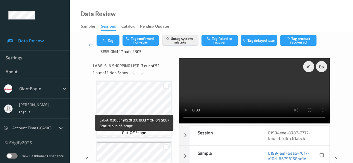
scroll to position [418, 0]
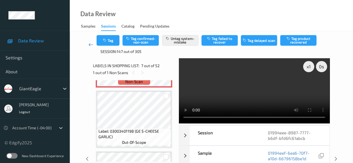
click at [88, 43] on link at bounding box center [90, 44] width 11 height 19
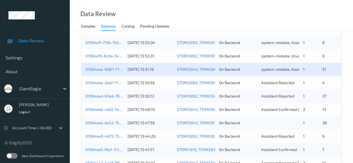
scroll to position [195, 0]
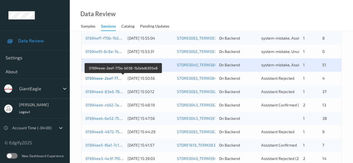
click at [108, 78] on link "01994eee-2eef-773a-b038-1b2ebdb305e8" at bounding box center [123, 78] width 76 height 5
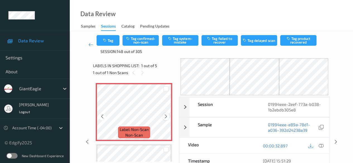
click at [165, 116] on icon at bounding box center [165, 116] width 5 height 5
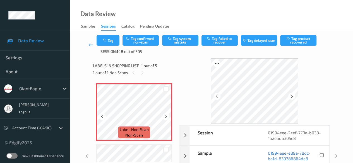
click at [165, 116] on icon at bounding box center [165, 116] width 5 height 5
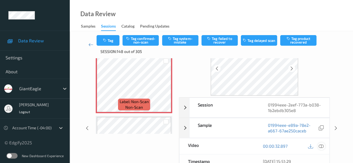
click at [289, 145] on icon at bounding box center [321, 146] width 5 height 5
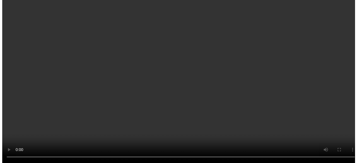
scroll to position [0, 0]
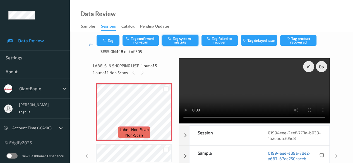
click at [180, 39] on button "Tag system-mistake" at bounding box center [180, 40] width 36 height 11
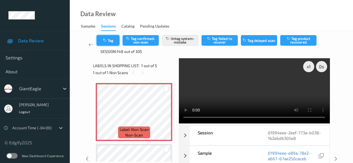
click at [110, 42] on button "Tag" at bounding box center [108, 40] width 23 height 11
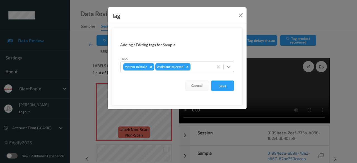
click at [227, 66] on icon at bounding box center [229, 67] width 6 height 6
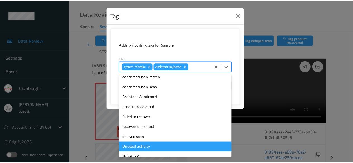
scroll to position [23, 0]
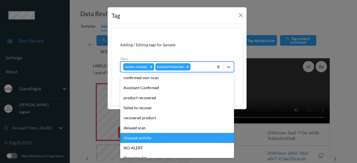
click at [153, 138] on div "Unusual activity" at bounding box center [177, 138] width 114 height 10
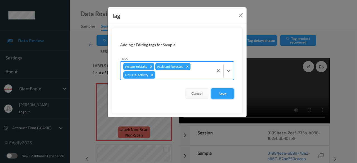
click at [220, 92] on button "Save" at bounding box center [222, 93] width 23 height 11
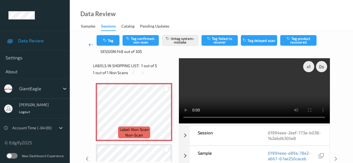
click at [90, 46] on icon at bounding box center [90, 45] width 5 height 6
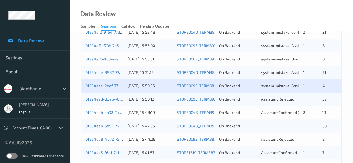
scroll to position [195, 0]
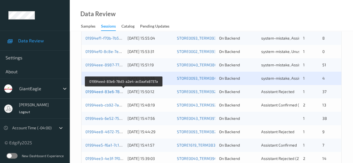
click at [112, 92] on link "01994eed-83e6-78d3-a2e4-ac0aafa8737a" at bounding box center [123, 91] width 77 height 5
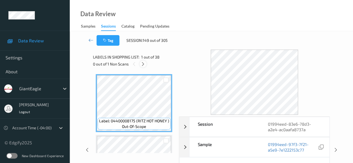
click at [143, 64] on icon at bounding box center [143, 64] width 5 height 5
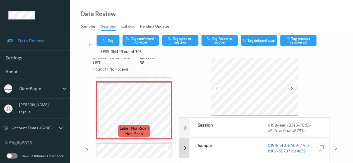
scroll to position [28, 0]
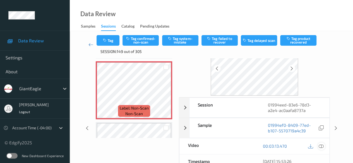
click at [289, 145] on icon at bounding box center [321, 146] width 5 height 5
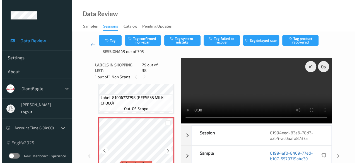
scroll to position [1700, 0]
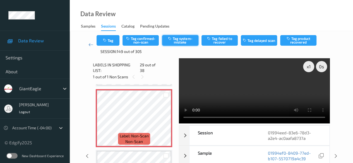
click at [182, 41] on button "Tag system-mistake" at bounding box center [180, 40] width 36 height 11
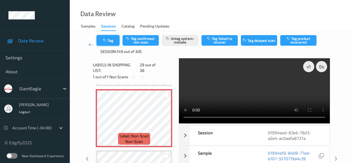
click at [118, 38] on button "Tag" at bounding box center [108, 40] width 23 height 11
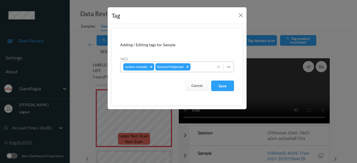
click at [228, 67] on icon at bounding box center [229, 67] width 6 height 6
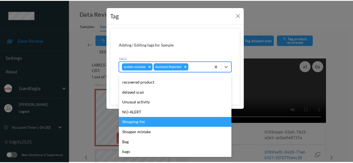
scroll to position [59, 0]
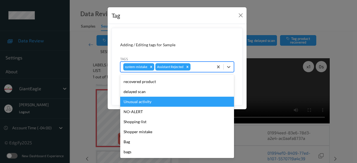
click at [157, 103] on div "Unusual activity" at bounding box center [177, 102] width 114 height 10
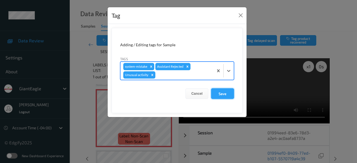
click at [224, 91] on button "Save" at bounding box center [222, 93] width 23 height 11
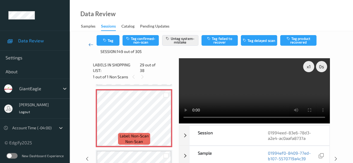
click at [90, 44] on icon at bounding box center [90, 45] width 5 height 6
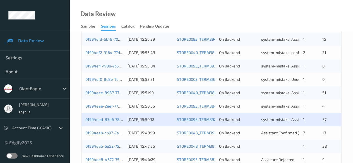
scroll to position [223, 0]
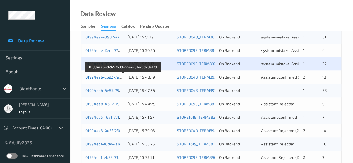
click at [110, 77] on link "01994eeb-cb92-7a3d-aae4-81ec5d20e17d" at bounding box center [123, 77] width 76 height 5
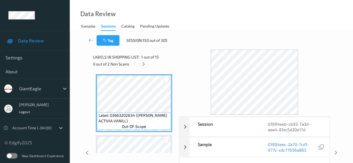
click at [144, 66] on icon at bounding box center [143, 64] width 5 height 5
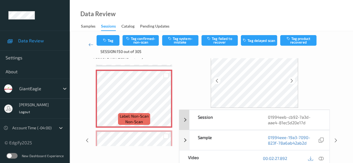
scroll to position [28, 0]
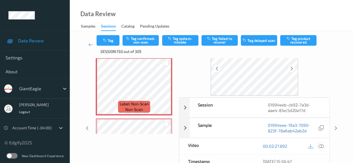
click at [289, 145] on icon at bounding box center [321, 146] width 5 height 5
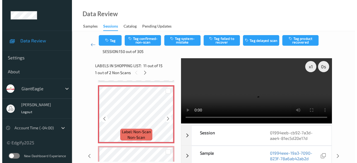
scroll to position [634, 0]
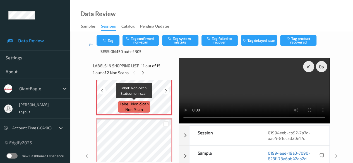
click at [147, 104] on span "Label: Non-Scan" at bounding box center [133, 104] width 29 height 6
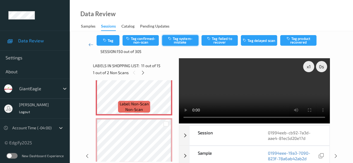
click at [180, 41] on button "Tag system-mistake" at bounding box center [180, 40] width 36 height 11
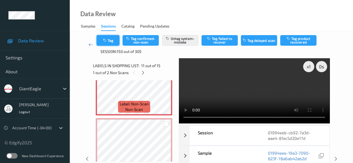
click at [112, 42] on button "Tag" at bounding box center [108, 40] width 23 height 11
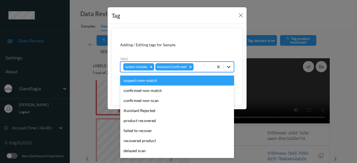
click at [231, 68] on icon at bounding box center [229, 67] width 6 height 6
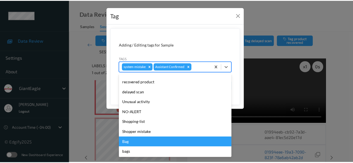
scroll to position [59, 0]
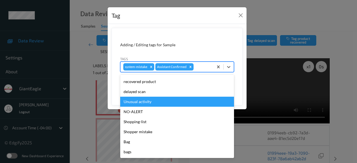
click at [158, 103] on div "Unusual activity" at bounding box center [177, 102] width 114 height 10
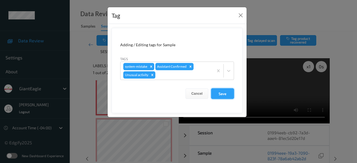
click at [225, 94] on button "Save" at bounding box center [222, 93] width 23 height 11
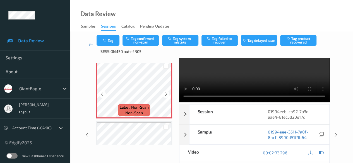
scroll to position [662, 0]
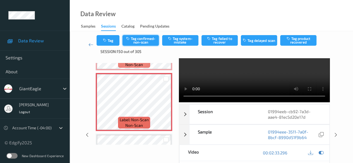
click at [140, 40] on button "Tag confirmed-non-scan" at bounding box center [140, 40] width 36 height 11
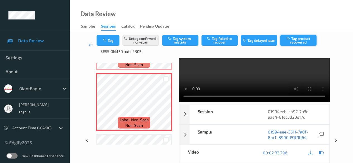
click at [289, 43] on button "Tag product recovered" at bounding box center [298, 40] width 36 height 11
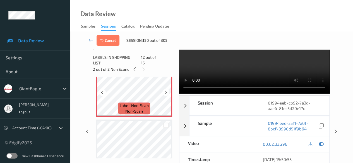
scroll to position [717, 0]
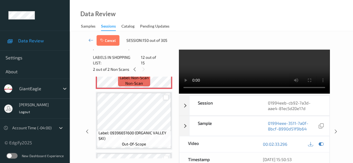
click at [166, 95] on div at bounding box center [165, 97] width 5 height 5
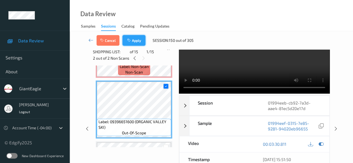
click at [136, 41] on button "Apply" at bounding box center [133, 40] width 23 height 11
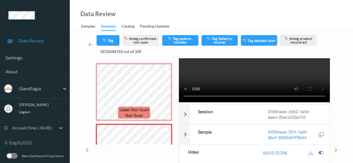
click at [88, 44] on link at bounding box center [90, 44] width 11 height 19
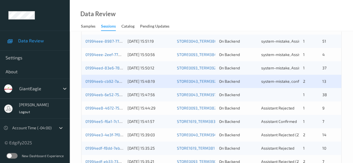
scroll to position [251, 0]
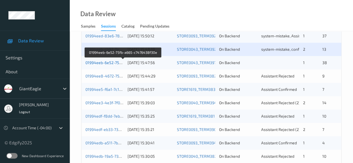
click at [100, 64] on link "01994eeb-6e52-75fb-a665-c7476438f30e" at bounding box center [123, 62] width 76 height 5
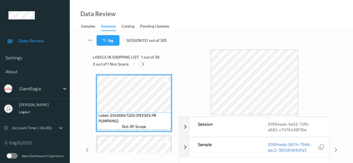
click at [143, 62] on icon at bounding box center [143, 64] width 5 height 5
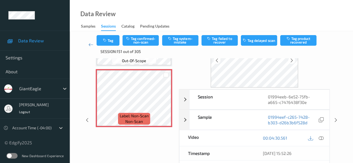
scroll to position [28, 0]
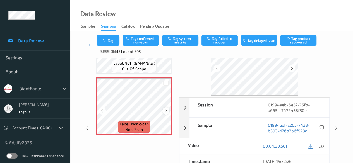
click at [165, 109] on icon at bounding box center [165, 110] width 5 height 5
click at [165, 108] on icon at bounding box center [165, 110] width 5 height 5
click at [289, 144] on icon at bounding box center [321, 146] width 5 height 5
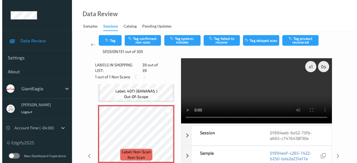
scroll to position [2259, 0]
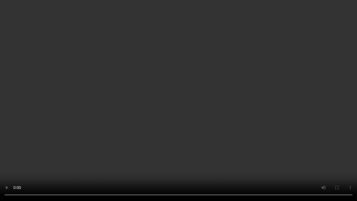
click at [289, 109] on video at bounding box center [178, 100] width 357 height 201
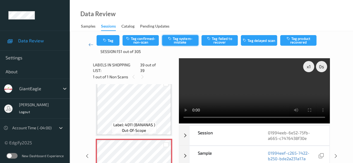
click at [178, 40] on button "Tag system-mistake" at bounding box center [180, 40] width 36 height 11
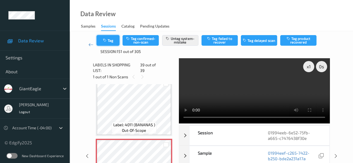
click at [107, 40] on icon "button" at bounding box center [105, 40] width 5 height 4
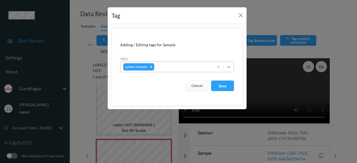
click at [231, 68] on icon at bounding box center [229, 67] width 6 height 6
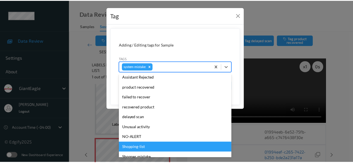
scroll to position [69, 0]
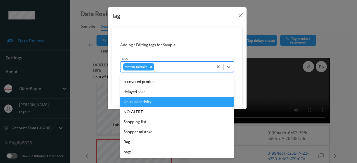
click at [163, 103] on div "Unusual activity" at bounding box center [177, 102] width 114 height 10
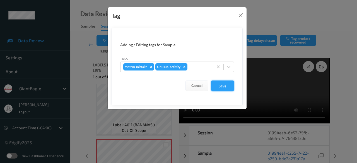
click at [230, 85] on button "Save" at bounding box center [222, 86] width 23 height 11
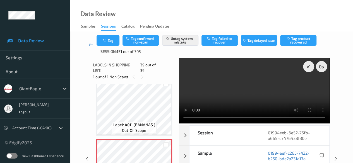
click at [91, 44] on icon at bounding box center [90, 45] width 5 height 6
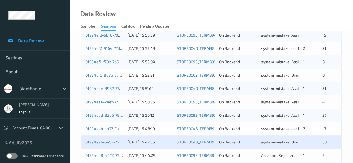
scroll to position [223, 0]
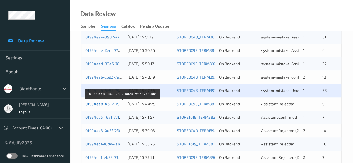
click at [114, 104] on link "01994ee8-4672-7587-ad26-7c5e373731dc" at bounding box center [122, 104] width 75 height 5
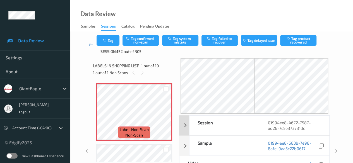
scroll to position [28, 0]
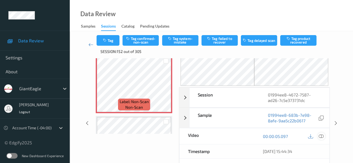
click at [289, 137] on icon at bounding box center [321, 136] width 5 height 5
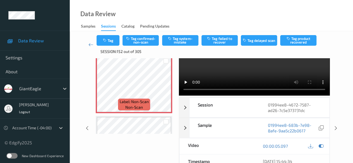
scroll to position [0, 0]
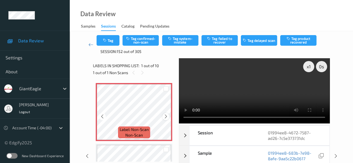
click at [168, 116] on icon at bounding box center [165, 116] width 5 height 5
click at [168, 117] on icon at bounding box center [165, 116] width 5 height 5
click at [164, 115] on icon at bounding box center [165, 116] width 5 height 5
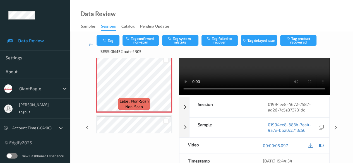
scroll to position [56, 0]
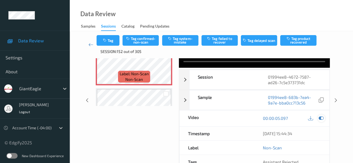
click at [289, 120] on icon at bounding box center [321, 118] width 5 height 5
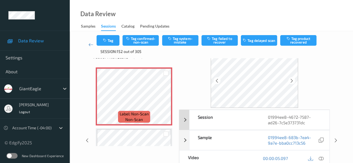
scroll to position [28, 0]
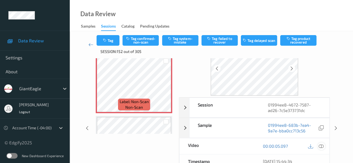
click at [289, 146] on icon at bounding box center [321, 146] width 5 height 5
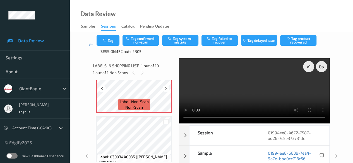
scroll to position [56, 0]
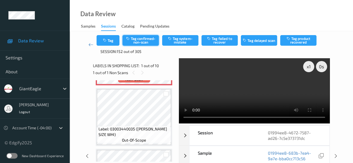
click at [138, 41] on button "Tag confirmed-non-scan" at bounding box center [140, 40] width 36 height 11
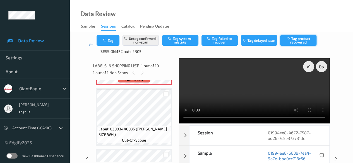
click at [289, 44] on button "Tag product recovered" at bounding box center [298, 40] width 36 height 11
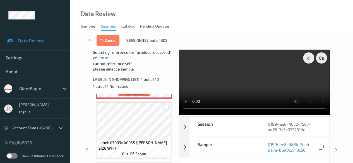
click at [167, 108] on div at bounding box center [165, 107] width 5 height 5
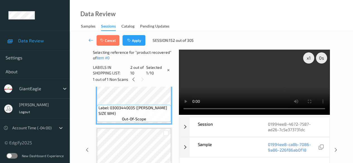
scroll to position [112, 0]
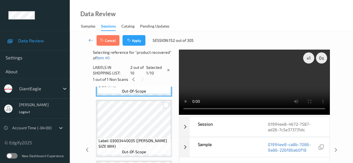
click at [164, 105] on div at bounding box center [165, 105] width 5 height 5
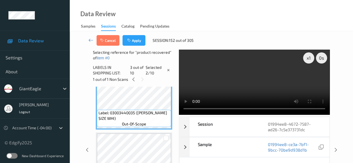
scroll to position [167, 0]
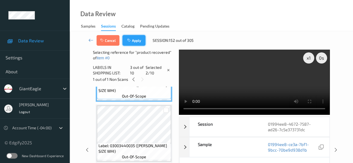
click at [136, 42] on button "Apply" at bounding box center [133, 40] width 23 height 11
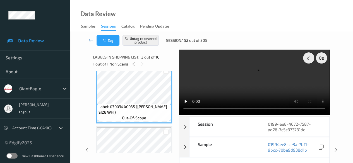
scroll to position [84, 0]
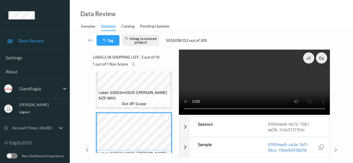
click at [91, 40] on icon at bounding box center [90, 40] width 5 height 6
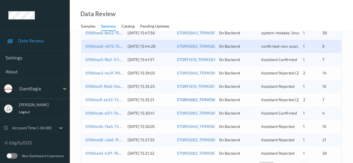
scroll to position [272, 0]
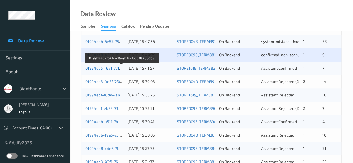
click at [109, 69] on link "01994ee5-f6a1-7c19-9c1e-1b55f8a83db5" at bounding box center [121, 68] width 73 height 5
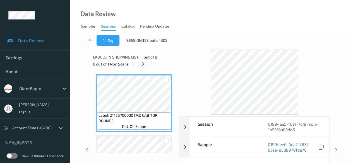
click at [144, 66] on icon at bounding box center [143, 64] width 5 height 5
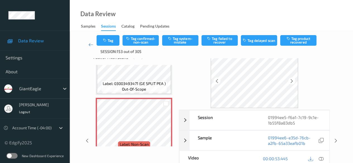
scroll to position [28, 0]
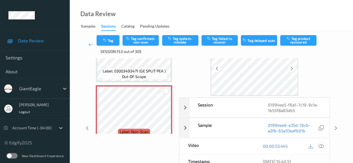
click at [289, 145] on icon at bounding box center [321, 146] width 5 height 5
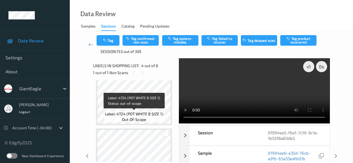
scroll to position [348, 0]
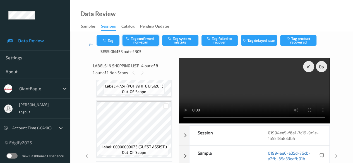
click at [139, 39] on button "Tag confirmed-non-scan" at bounding box center [140, 40] width 36 height 11
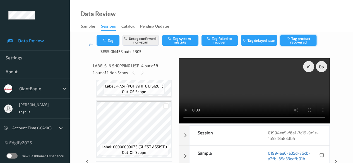
click at [289, 44] on button "Tag product recovered" at bounding box center [298, 40] width 36 height 11
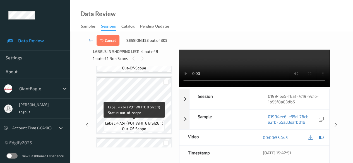
scroll to position [296, 0]
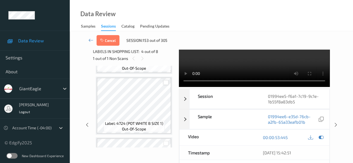
click at [167, 81] on div at bounding box center [165, 82] width 5 height 5
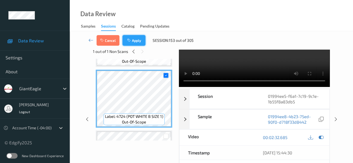
click at [134, 38] on button "Apply" at bounding box center [133, 40] width 23 height 11
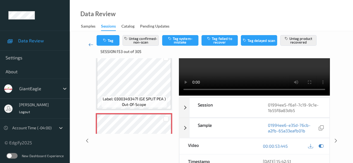
click at [88, 43] on icon at bounding box center [90, 45] width 5 height 6
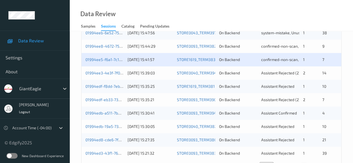
scroll to position [272, 0]
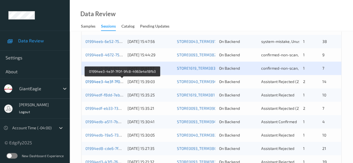
click at [114, 82] on link "01994ee3-4e3f-7f0f-9fc8-4963e4a18fb3" at bounding box center [122, 81] width 74 height 5
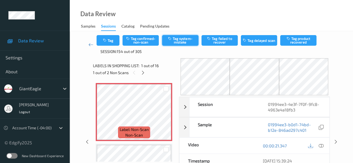
click at [185, 40] on button "Tag system-mistake" at bounding box center [180, 40] width 36 height 11
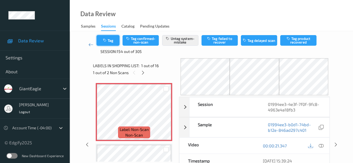
click at [108, 41] on button "Tag" at bounding box center [108, 40] width 23 height 11
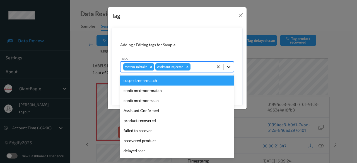
click at [231, 68] on icon at bounding box center [229, 67] width 6 height 6
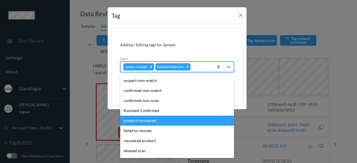
scroll to position [56, 0]
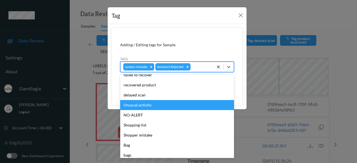
click at [152, 107] on div "Unusual activity" at bounding box center [177, 105] width 114 height 10
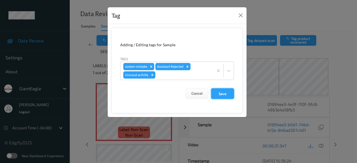
click at [225, 92] on button "Save" at bounding box center [222, 93] width 23 height 11
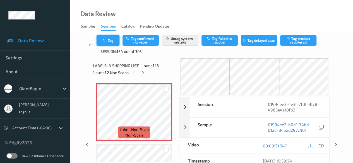
click at [113, 40] on button "Tag" at bounding box center [108, 40] width 23 height 11
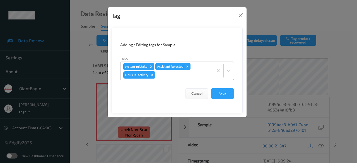
click at [152, 74] on icon "Remove Unusual activity" at bounding box center [152, 75] width 4 height 4
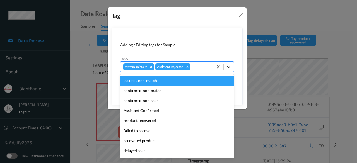
click at [230, 67] on icon at bounding box center [228, 67] width 3 height 2
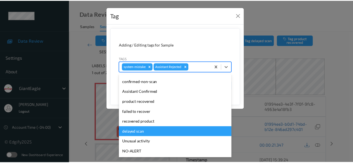
scroll to position [59, 0]
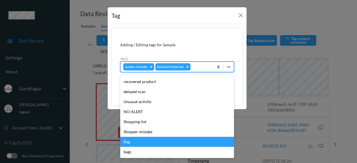
click at [148, 141] on div "Bag" at bounding box center [177, 142] width 114 height 10
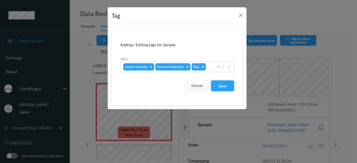
click at [221, 84] on button "Save" at bounding box center [222, 86] width 23 height 11
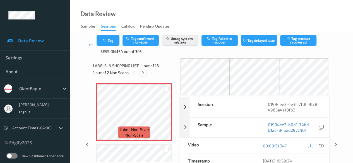
click at [145, 74] on icon at bounding box center [143, 72] width 5 height 5
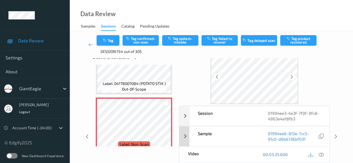
scroll to position [28, 0]
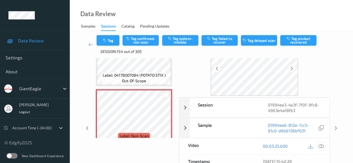
click at [289, 144] on icon at bounding box center [321, 146] width 5 height 5
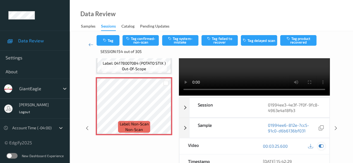
click at [289, 144] on icon at bounding box center [321, 146] width 5 height 5
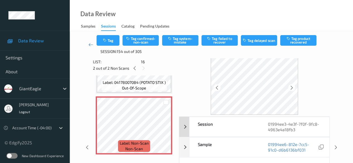
scroll to position [0, 0]
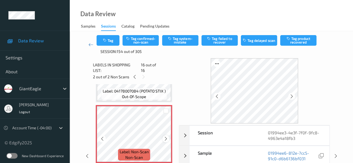
click at [166, 136] on icon at bounding box center [165, 138] width 5 height 5
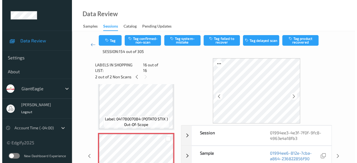
scroll to position [894, 0]
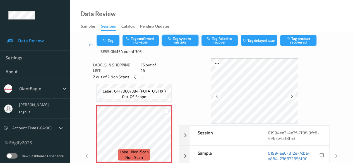
click at [180, 40] on button "Tag system-mistake" at bounding box center [180, 40] width 36 height 11
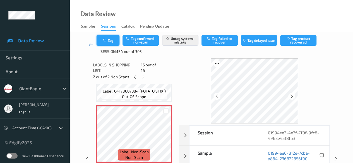
click at [112, 40] on button "Tag" at bounding box center [108, 40] width 23 height 11
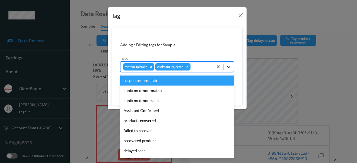
click at [230, 67] on icon at bounding box center [228, 67] width 3 height 2
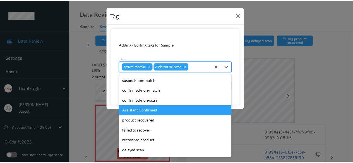
scroll to position [59, 0]
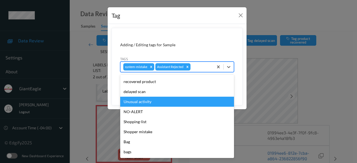
click at [152, 100] on div "Unusual activity" at bounding box center [177, 102] width 114 height 10
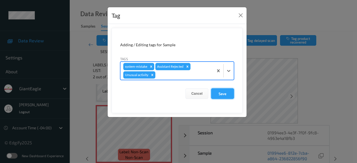
click at [228, 94] on button "Save" at bounding box center [222, 93] width 23 height 11
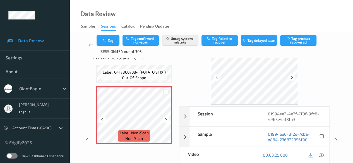
scroll to position [28, 0]
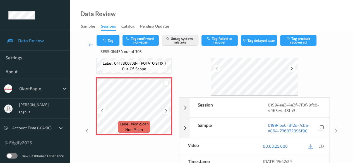
click at [166, 108] on icon at bounding box center [165, 110] width 5 height 5
click at [289, 146] on icon at bounding box center [321, 146] width 5 height 5
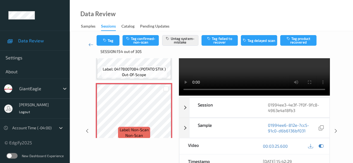
scroll to position [0, 0]
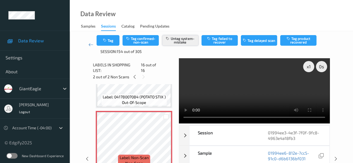
click at [180, 42] on button "Untag system-mistake" at bounding box center [180, 40] width 36 height 11
click at [110, 37] on button "Tag" at bounding box center [108, 40] width 23 height 11
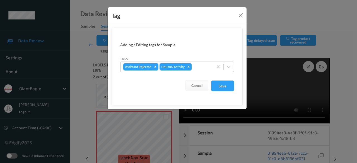
click at [187, 66] on icon "Remove Unusual activity" at bounding box center [189, 67] width 4 height 4
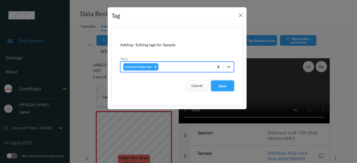
click at [224, 85] on button "Save" at bounding box center [222, 86] width 23 height 11
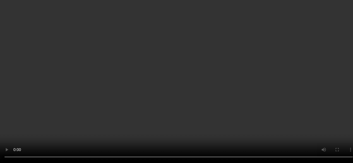
scroll to position [888, 0]
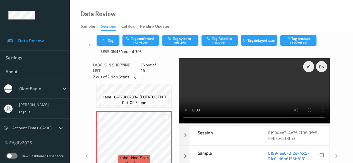
click at [142, 40] on button "Tag confirmed-non-scan" at bounding box center [140, 40] width 36 height 11
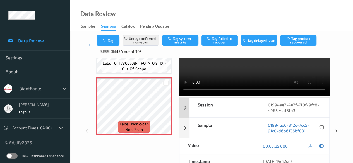
scroll to position [0, 0]
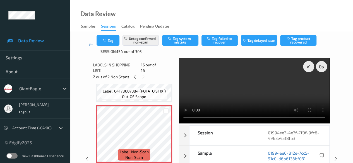
drag, startPoint x: 89, startPoint y: 44, endPoint x: 80, endPoint y: 43, distance: 9.6
click at [89, 44] on icon at bounding box center [90, 45] width 5 height 6
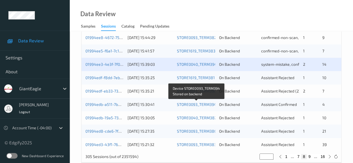
scroll to position [300, 0]
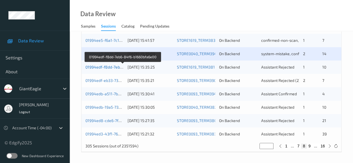
click at [104, 67] on link "01994edf-f8dd-7eb6-84f6-b1660bfa6e00" at bounding box center [122, 67] width 74 height 5
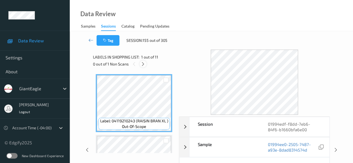
click at [143, 65] on icon at bounding box center [143, 64] width 5 height 5
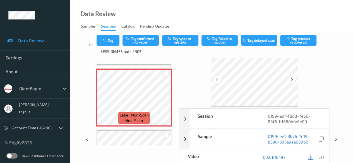
scroll to position [28, 0]
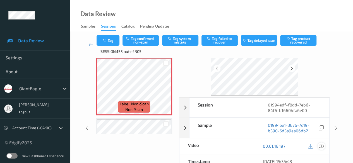
click at [289, 145] on icon at bounding box center [321, 146] width 5 height 5
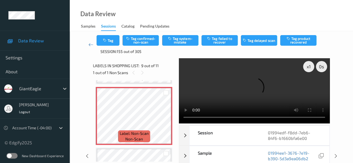
scroll to position [484, 0]
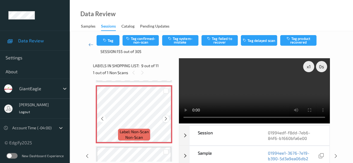
click at [167, 120] on icon at bounding box center [165, 118] width 5 height 5
click at [166, 120] on icon at bounding box center [165, 118] width 5 height 5
click at [181, 42] on button "Tag system-mistake" at bounding box center [180, 40] width 36 height 11
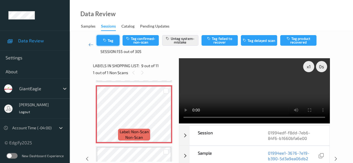
click at [113, 39] on button "Tag" at bounding box center [108, 40] width 23 height 11
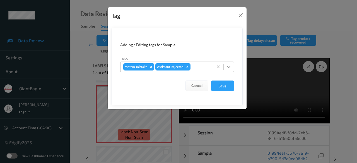
click at [230, 67] on icon at bounding box center [228, 67] width 3 height 2
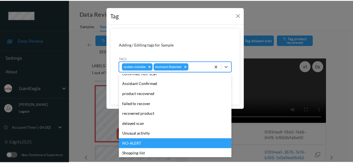
scroll to position [59, 0]
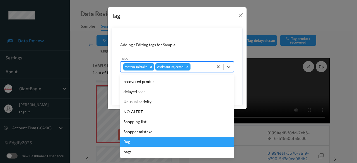
click at [143, 143] on div "Bag" at bounding box center [177, 142] width 114 height 10
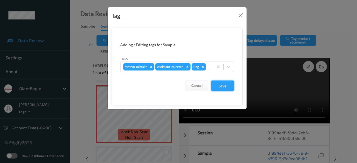
click at [223, 88] on button "Save" at bounding box center [222, 86] width 23 height 11
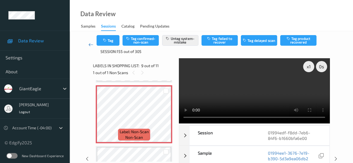
click at [88, 45] on icon at bounding box center [90, 45] width 5 height 6
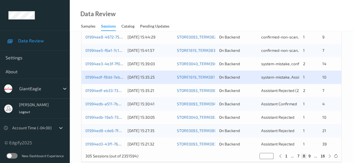
scroll to position [300, 0]
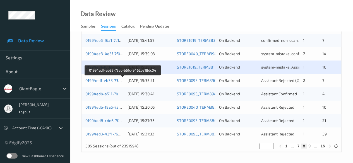
click at [112, 79] on link "01994edf-eb33-73ec-b61c-9462ba18dc04" at bounding box center [122, 80] width 75 height 5
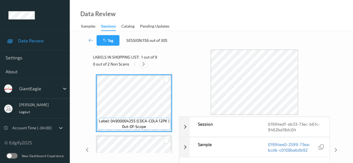
click at [143, 66] on div at bounding box center [143, 64] width 7 height 7
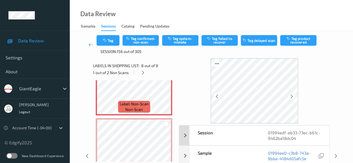
scroll to position [28, 0]
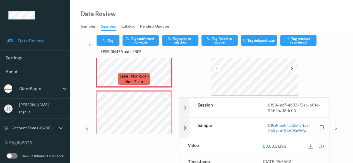
click at [289, 147] on icon at bounding box center [321, 146] width 5 height 5
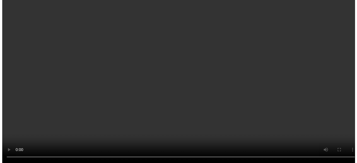
scroll to position [279, 0]
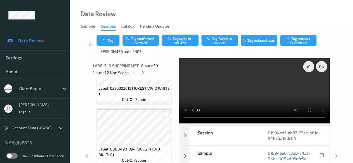
click at [180, 40] on button "Tag system-mistake" at bounding box center [180, 40] width 36 height 11
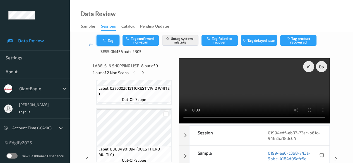
click at [110, 44] on button "Tag" at bounding box center [108, 40] width 23 height 11
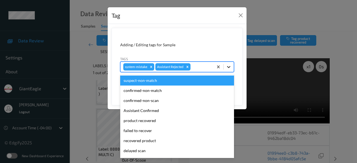
click at [229, 67] on icon at bounding box center [228, 67] width 3 height 2
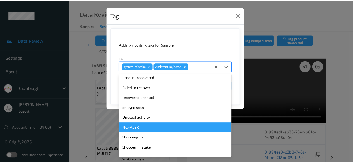
scroll to position [59, 0]
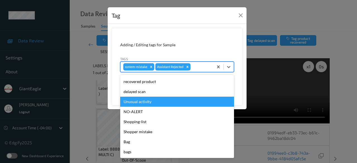
click at [158, 104] on div "Unusual activity" at bounding box center [177, 102] width 114 height 10
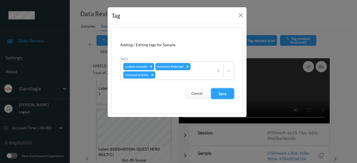
click at [221, 93] on button "Save" at bounding box center [222, 93] width 23 height 11
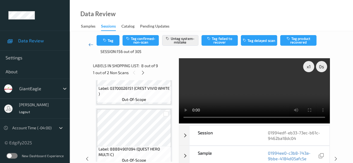
click at [90, 45] on icon at bounding box center [90, 45] width 5 height 6
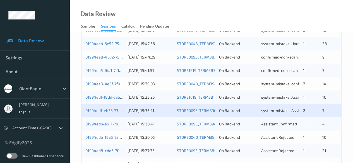
scroll to position [300, 0]
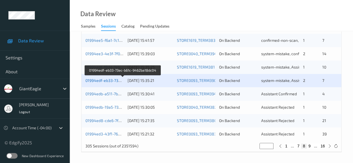
click at [108, 81] on link "01994edf-eb33-73ec-b61c-9462ba18dc04" at bounding box center [122, 80] width 75 height 5
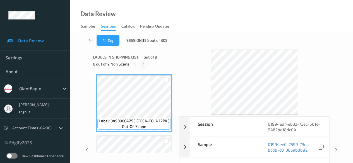
click at [142, 64] on icon at bounding box center [143, 64] width 5 height 5
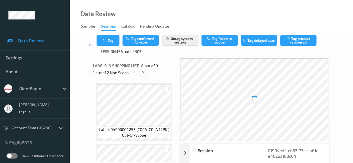
scroll to position [368, 0]
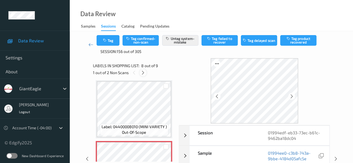
click at [143, 74] on icon at bounding box center [143, 72] width 5 height 5
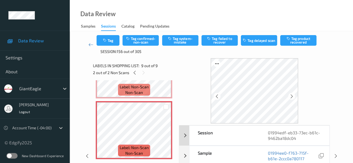
scroll to position [28, 0]
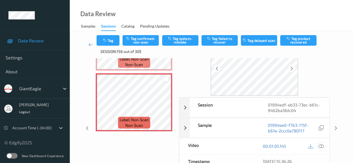
click at [289, 146] on icon at bounding box center [321, 146] width 5 height 5
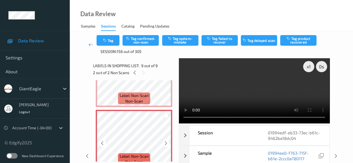
scroll to position [468, 0]
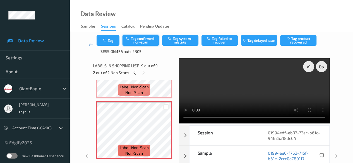
click at [148, 40] on button "Tag confirmed-non-scan" at bounding box center [140, 40] width 36 height 11
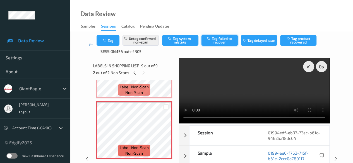
click at [224, 42] on button "Tag failed to recover" at bounding box center [219, 40] width 36 height 11
click at [90, 46] on icon at bounding box center [90, 45] width 5 height 6
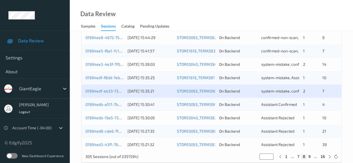
scroll to position [300, 0]
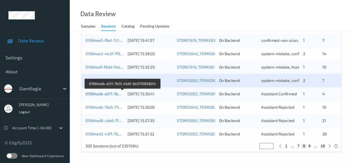
click at [117, 94] on link "01994edb-a511-7b55-b1d0-8e371085801c" at bounding box center [122, 93] width 75 height 5
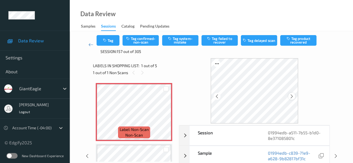
click at [289, 95] on icon at bounding box center [291, 96] width 5 height 5
click at [289, 96] on icon at bounding box center [291, 96] width 5 height 5
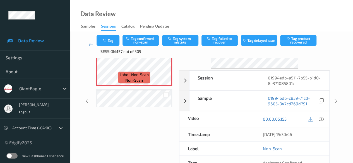
scroll to position [56, 0]
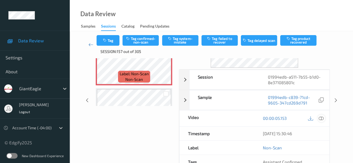
click at [289, 118] on icon at bounding box center [321, 118] width 5 height 5
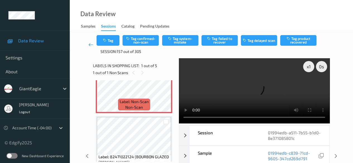
scroll to position [0, 0]
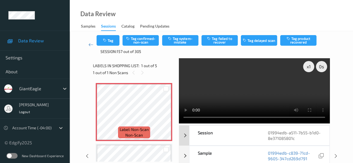
click at [248, 136] on div "Session" at bounding box center [224, 136] width 70 height 20
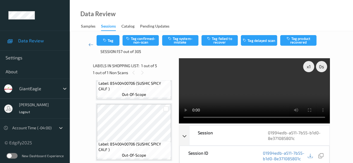
scroll to position [225, 0]
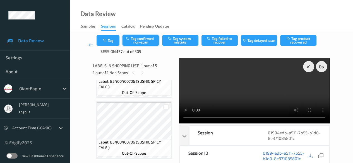
click at [147, 40] on button "Tag confirmed-non-scan" at bounding box center [140, 40] width 36 height 11
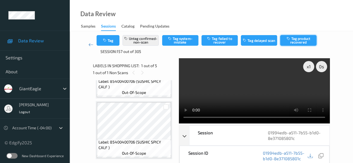
click at [289, 41] on button "Tag product recovered" at bounding box center [298, 40] width 36 height 11
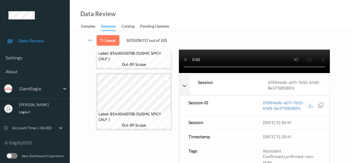
scroll to position [84, 0]
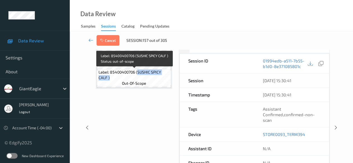
drag, startPoint x: 137, startPoint y: 72, endPoint x: 166, endPoint y: 77, distance: 29.1
click at [166, 77] on span "Label: 85400400706 (SUSHIC SPICY CALF )" at bounding box center [133, 74] width 71 height 11
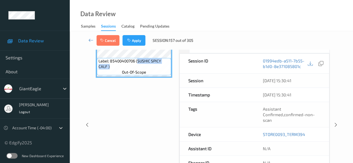
copy span "SUSHIC SPICY CALF )"
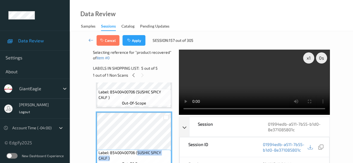
scroll to position [225, 0]
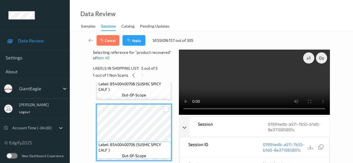
click at [167, 110] on div at bounding box center [165, 109] width 5 height 5
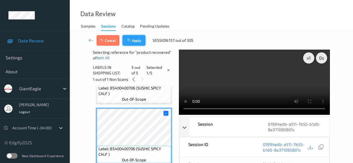
click at [138, 40] on button "Apply" at bounding box center [133, 40] width 23 height 11
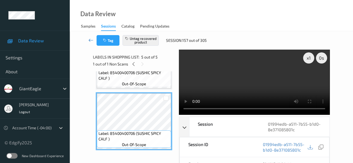
click at [92, 40] on icon at bounding box center [90, 40] width 5 height 6
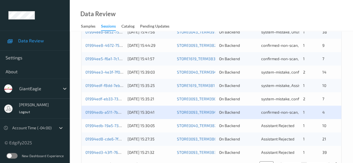
scroll to position [300, 0]
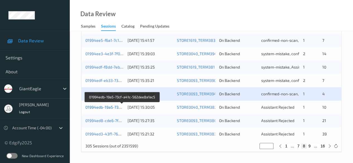
click at [101, 107] on link "01994edb-19a5-73cf-a41c-562dee8a1ac5" at bounding box center [122, 107] width 74 height 5
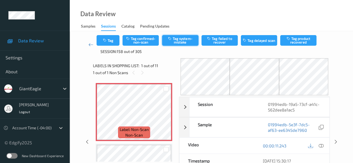
click at [177, 41] on button "Tag system-mistake" at bounding box center [180, 40] width 36 height 11
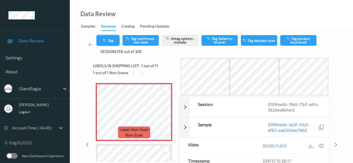
click at [111, 38] on button "Tag" at bounding box center [108, 40] width 23 height 11
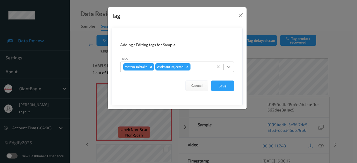
click at [227, 67] on icon at bounding box center [229, 67] width 6 height 6
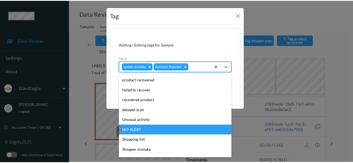
scroll to position [59, 0]
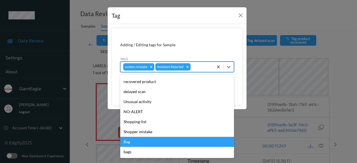
click at [141, 146] on div "Bag" at bounding box center [177, 142] width 114 height 10
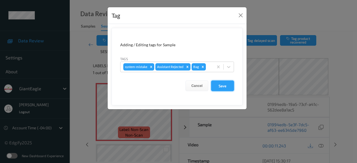
click at [222, 87] on button "Save" at bounding box center [222, 86] width 23 height 11
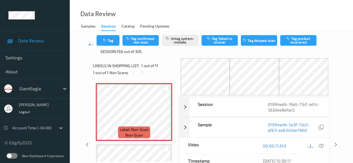
click at [90, 45] on icon at bounding box center [90, 45] width 5 height 6
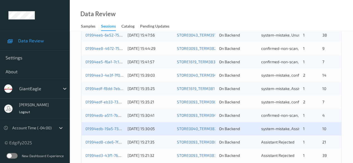
scroll to position [300, 0]
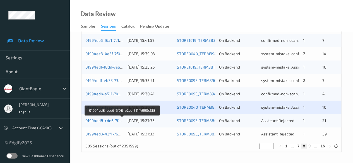
click at [111, 120] on link "01994ed8-cde6-7f08-b2cc-511f4990cf38" at bounding box center [122, 120] width 74 height 5
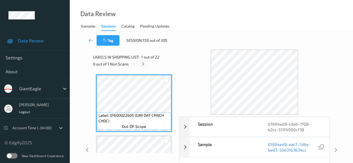
click at [143, 66] on div at bounding box center [142, 64] width 7 height 7
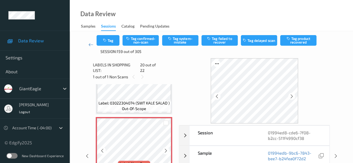
scroll to position [1125, 0]
click at [167, 148] on icon at bounding box center [165, 150] width 5 height 5
click at [168, 147] on div at bounding box center [165, 150] width 7 height 7
click at [166, 148] on icon at bounding box center [165, 150] width 5 height 5
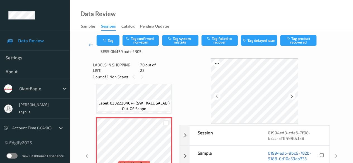
scroll to position [28, 0]
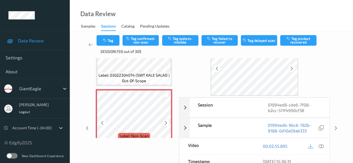
click at [166, 120] on icon at bounding box center [165, 122] width 5 height 5
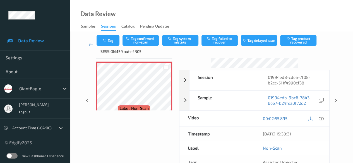
scroll to position [56, 0]
click at [289, 117] on icon at bounding box center [321, 118] width 5 height 5
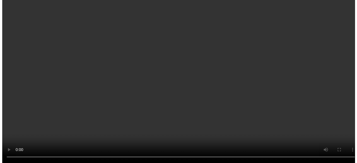
scroll to position [1259, 0]
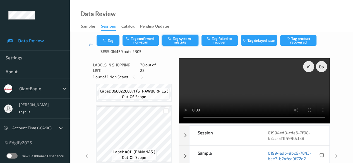
click at [187, 39] on button "Tag system-mistake" at bounding box center [180, 40] width 36 height 11
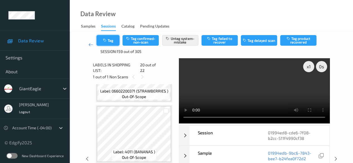
click at [107, 41] on icon "button" at bounding box center [105, 40] width 5 height 4
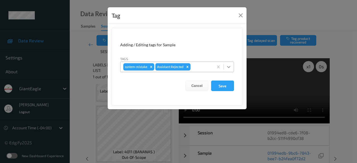
click at [229, 67] on icon at bounding box center [228, 67] width 3 height 2
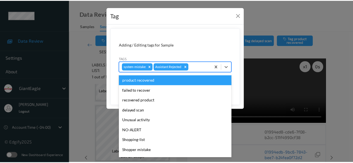
scroll to position [59, 0]
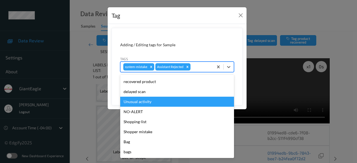
click at [156, 102] on div "Unusual activity" at bounding box center [177, 102] width 114 height 10
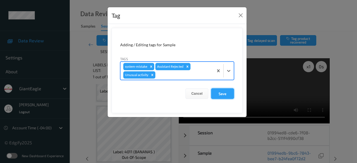
click at [226, 96] on button "Save" at bounding box center [222, 93] width 23 height 11
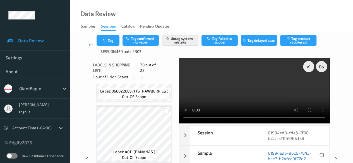
click at [90, 45] on icon at bounding box center [90, 45] width 5 height 6
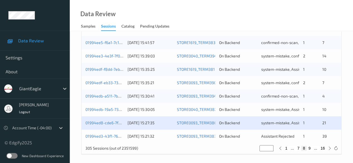
scroll to position [300, 0]
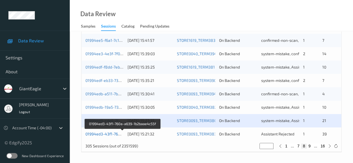
click at [114, 135] on link "01994ed3-43f1-760a-a639-1b2baae4c55f" at bounding box center [122, 134] width 75 height 5
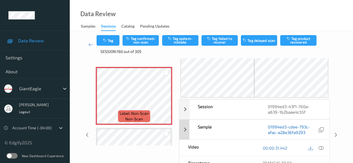
scroll to position [28, 0]
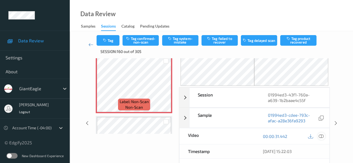
click at [289, 137] on icon at bounding box center [321, 136] width 5 height 5
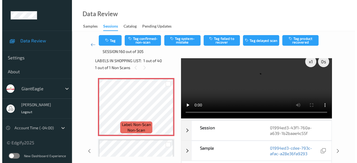
scroll to position [0, 0]
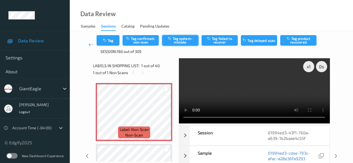
click at [175, 42] on button "Tag system-mistake" at bounding box center [180, 40] width 36 height 11
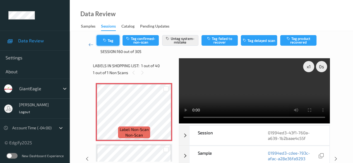
click at [111, 42] on button "Tag" at bounding box center [108, 40] width 23 height 11
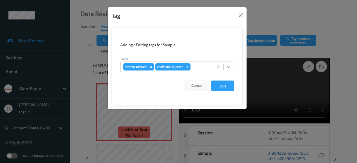
click at [229, 66] on icon at bounding box center [229, 67] width 6 height 6
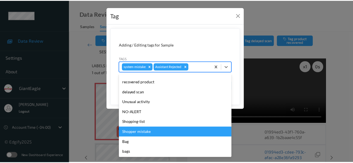
scroll to position [59, 0]
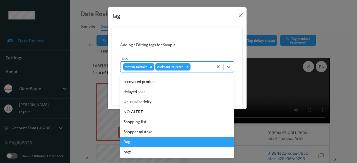
click at [153, 139] on div "Bag" at bounding box center [177, 142] width 114 height 10
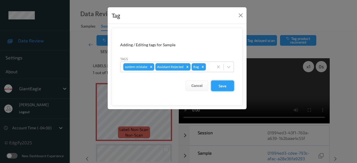
click at [231, 88] on button "Save" at bounding box center [222, 86] width 23 height 11
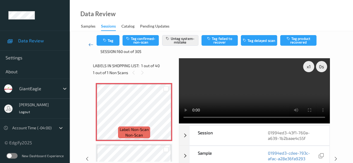
click at [91, 45] on icon at bounding box center [90, 45] width 5 height 6
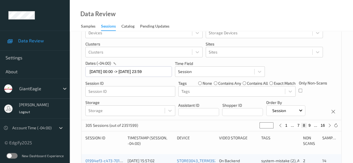
scroll to position [28, 0]
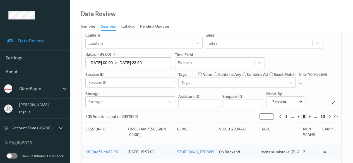
click at [289, 116] on button "9" at bounding box center [310, 116] width 6 height 5
type input "*"
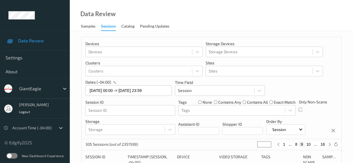
click at [289, 143] on button "10" at bounding box center [308, 144] width 8 height 5
type input "**"
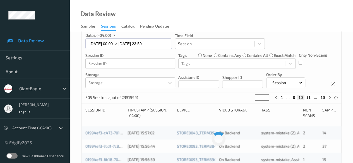
scroll to position [56, 0]
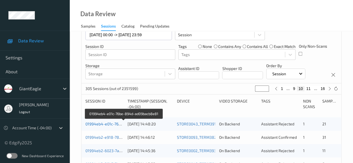
click at [118, 125] on link "01994eb4-e01c-76be-894d-ad09bacb8e81" at bounding box center [123, 124] width 77 height 5
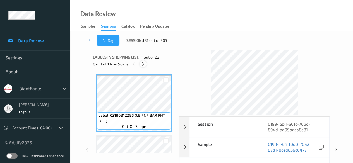
click at [145, 64] on icon at bounding box center [143, 64] width 5 height 5
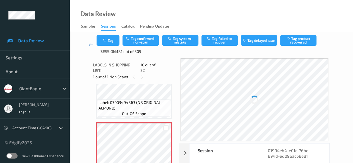
scroll to position [545, 0]
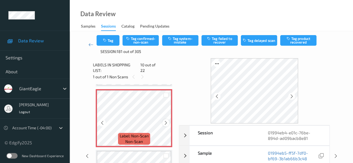
click at [165, 120] on icon at bounding box center [165, 122] width 5 height 5
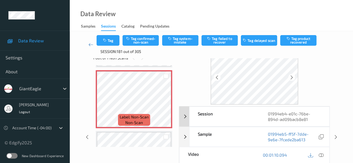
scroll to position [28, 0]
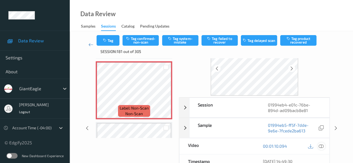
click at [289, 146] on div at bounding box center [321, 147] width 8 height 8
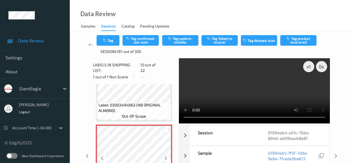
scroll to position [502, 0]
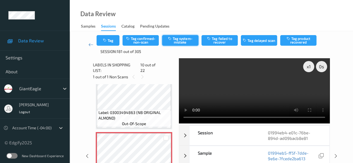
click at [183, 39] on button "Tag system-mistake" at bounding box center [180, 40] width 36 height 11
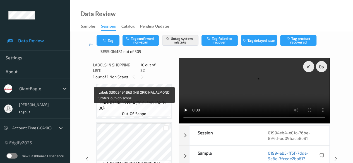
scroll to position [446, 0]
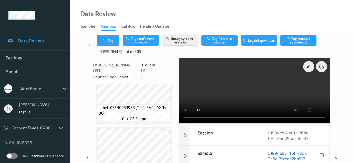
click at [90, 43] on icon at bounding box center [90, 45] width 5 height 6
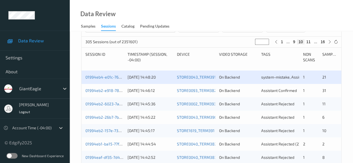
scroll to position [112, 0]
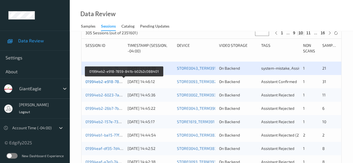
click at [112, 81] on link "01994eb2-e918-7859-841b-b02b2c088401" at bounding box center [123, 81] width 77 height 5
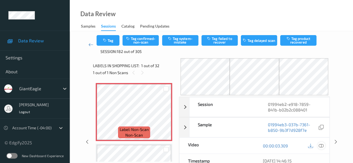
click at [289, 143] on icon at bounding box center [321, 145] width 5 height 5
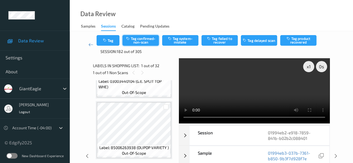
click at [144, 39] on button "Tag confirmed-non-scan" at bounding box center [140, 40] width 36 height 11
click at [88, 45] on link at bounding box center [90, 44] width 11 height 19
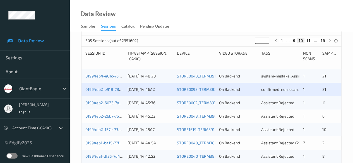
scroll to position [112, 0]
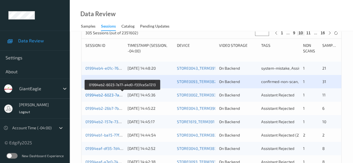
click at [107, 94] on link "01994eb2-6023-7a77-a4d0-f331ce5a7213" at bounding box center [122, 95] width 74 height 5
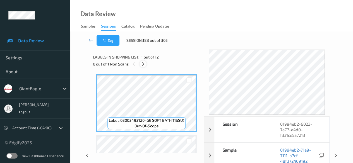
click at [143, 66] on icon at bounding box center [143, 64] width 5 height 5
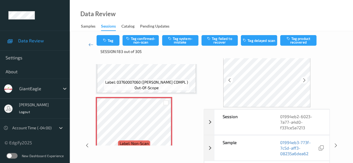
scroll to position [28, 0]
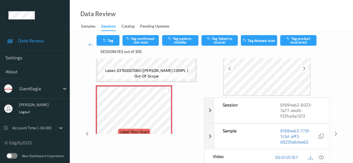
click at [289, 155] on icon at bounding box center [321, 157] width 5 height 5
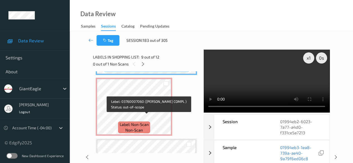
scroll to position [545, 0]
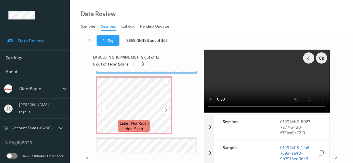
click at [166, 110] on icon at bounding box center [165, 110] width 5 height 5
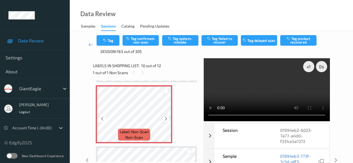
click at [165, 118] on icon at bounding box center [165, 118] width 5 height 5
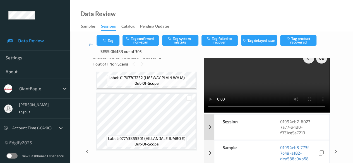
scroll to position [0, 0]
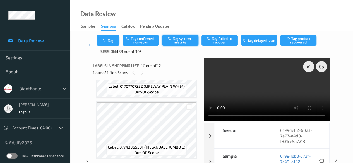
click at [182, 43] on button "Tag system-mistake" at bounding box center [180, 40] width 36 height 11
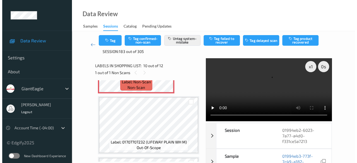
scroll to position [539, 0]
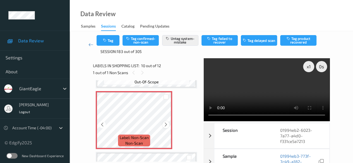
click at [165, 125] on icon at bounding box center [165, 124] width 5 height 5
click at [110, 43] on button "Tag" at bounding box center [108, 40] width 23 height 11
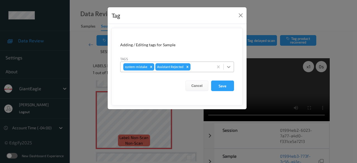
click at [228, 69] on icon at bounding box center [229, 67] width 6 height 6
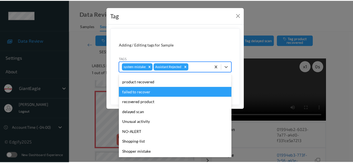
scroll to position [59, 0]
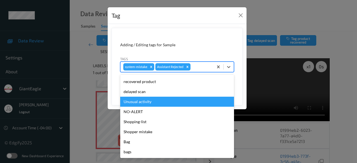
click at [154, 104] on div "Unusual activity" at bounding box center [177, 102] width 114 height 10
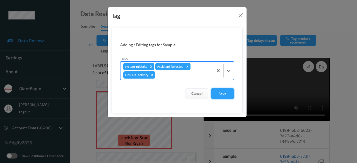
click at [223, 96] on button "Save" at bounding box center [222, 93] width 23 height 11
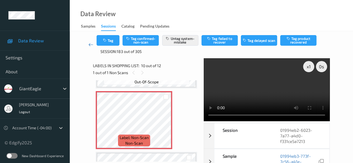
click at [88, 44] on icon at bounding box center [90, 45] width 5 height 6
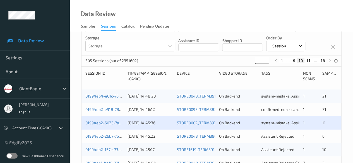
scroll to position [139, 0]
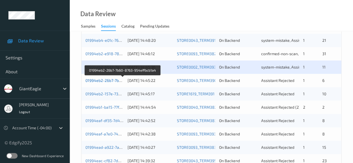
click at [101, 81] on link "01994eb2-26b7-7b60-8763-954effbcb1a4" at bounding box center [122, 80] width 75 height 5
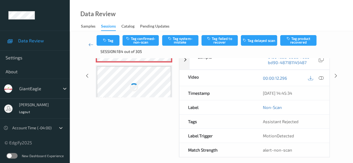
scroll to position [72, 0]
